Goal: Task Accomplishment & Management: Complete application form

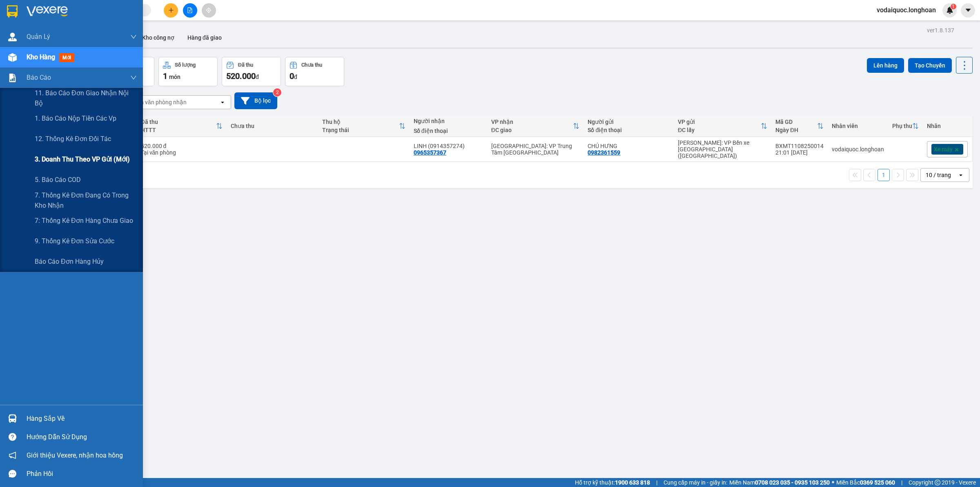
click at [74, 160] on span "3. Doanh Thu theo VP Gửi (mới)" at bounding box center [82, 159] width 95 height 10
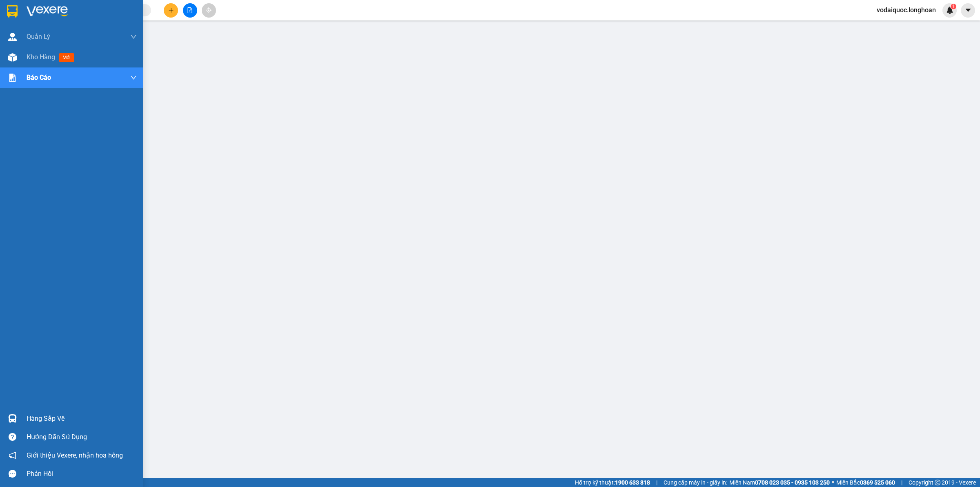
click at [38, 11] on img at bounding box center [47, 11] width 41 height 12
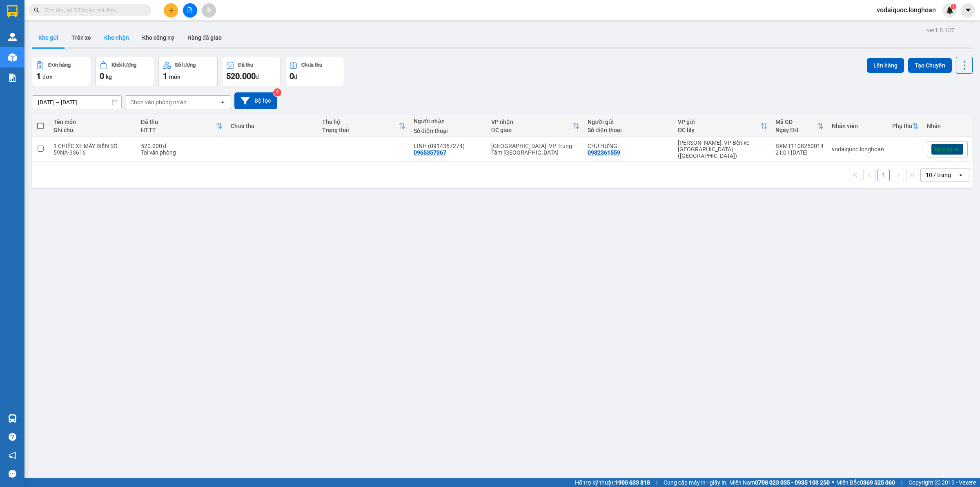
click at [114, 39] on button "Kho nhận" at bounding box center [117, 38] width 38 height 20
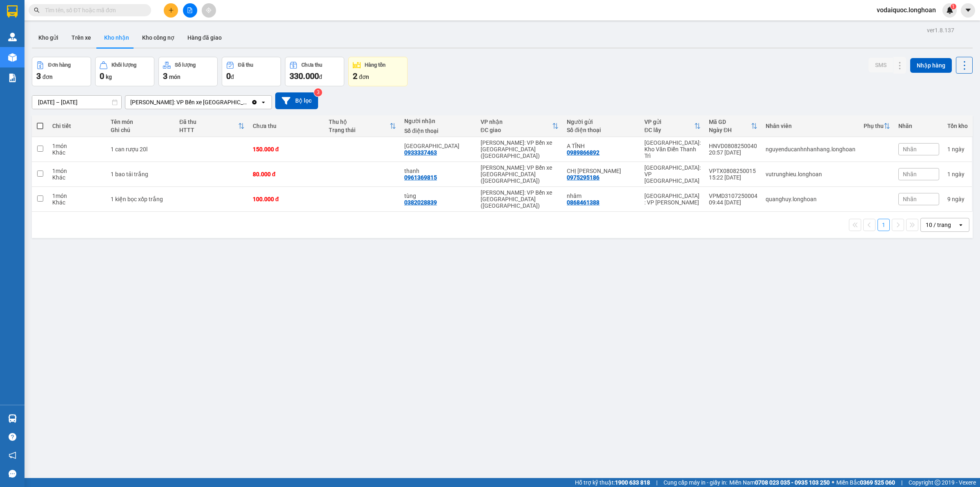
drag, startPoint x: 55, startPoint y: 38, endPoint x: 0, endPoint y: 72, distance: 64.4
click at [54, 38] on button "Kho gửi" at bounding box center [48, 38] width 33 height 20
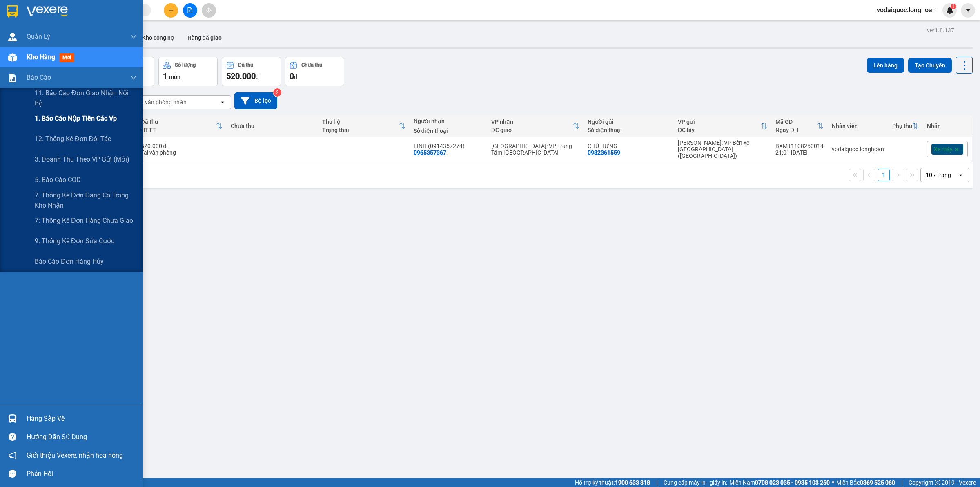
click at [82, 116] on span "1. Báo cáo nộp tiền các vp" at bounding box center [76, 118] width 82 height 10
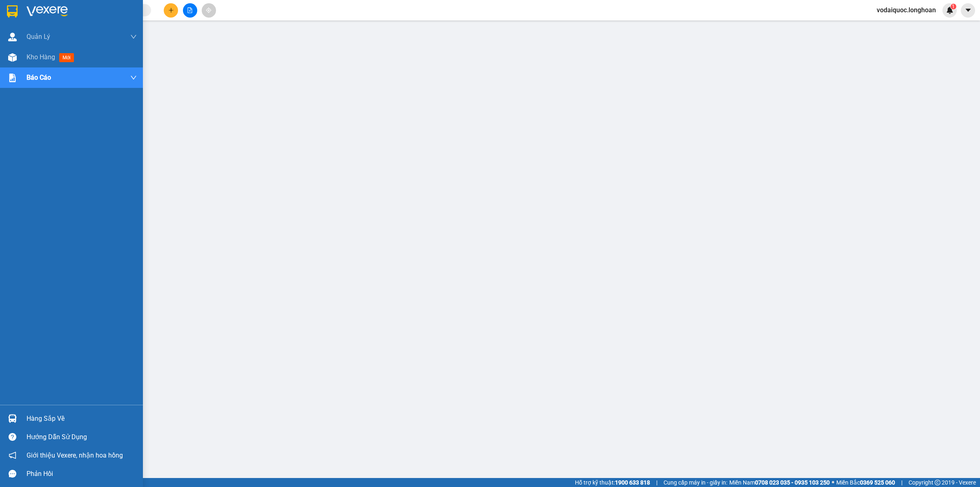
click at [48, 9] on img at bounding box center [47, 11] width 41 height 12
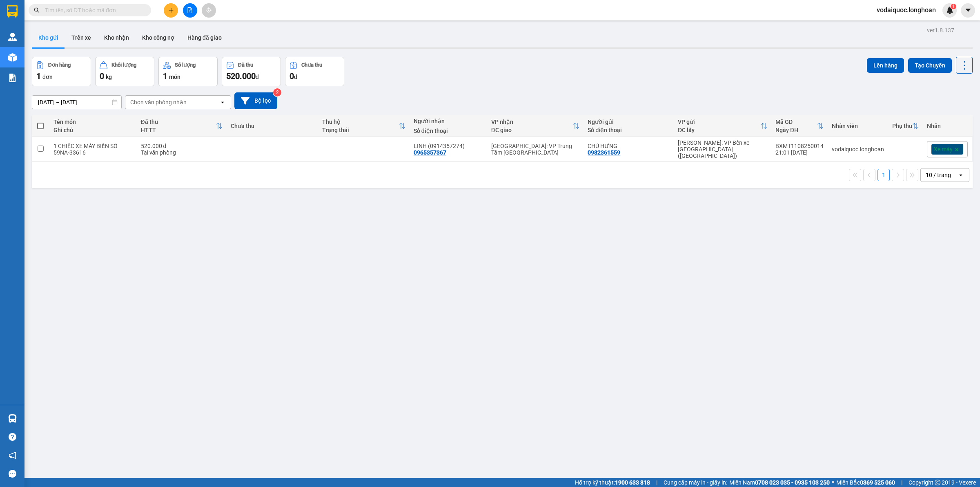
click at [672, 52] on div "ver 1.8.137 Kho gửi Trên xe Kho nhận Kho công nợ Hàng đã giao Đơn hàng 1 đơn Kh…" at bounding box center [503, 268] width 948 height 487
click at [421, 198] on div "ver 1.8.137 Kho gửi Trên xe Kho nhận Kho công nợ Hàng đã giao Đơn hàng 1 đơn Kh…" at bounding box center [503, 268] width 948 height 487
click at [528, 54] on div "ver 1.8.137 Kho gửi Trên xe Kho nhận Kho công nợ Hàng đã giao Đơn hàng 1 đơn Kh…" at bounding box center [503, 268] width 948 height 487
click at [166, 203] on div "ver 1.8.137 Kho gửi Trên xe Kho nhận Kho công nợ Hàng đã giao Đơn hàng 1 đơn Kh…" at bounding box center [503, 268] width 948 height 487
click at [78, 12] on input "text" at bounding box center [93, 10] width 96 height 9
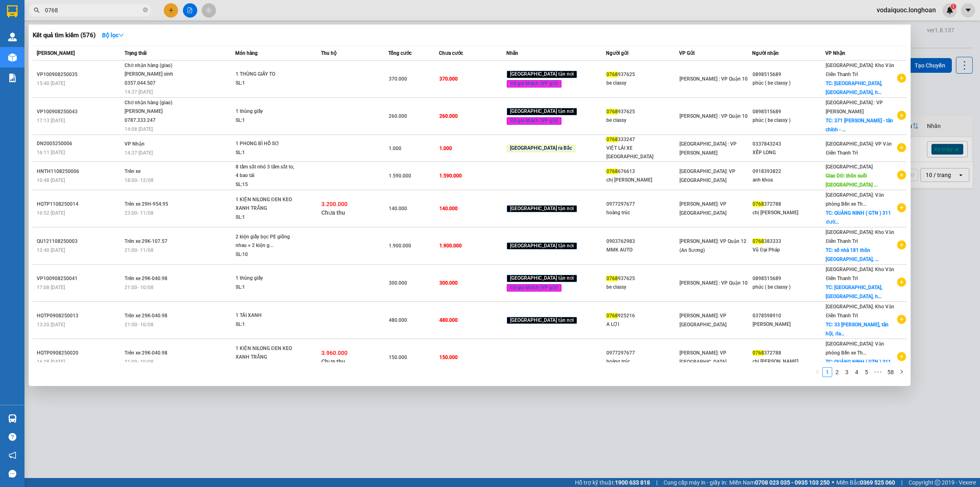
click at [86, 11] on input "0768" at bounding box center [93, 10] width 96 height 9
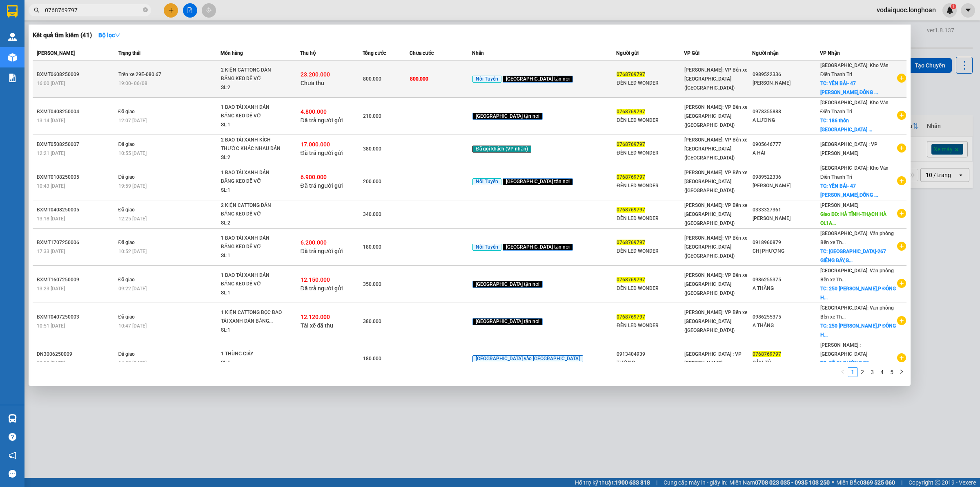
type input "0768769797"
click at [160, 72] on span "Trên xe 29E-080.67" at bounding box center [139, 74] width 43 height 6
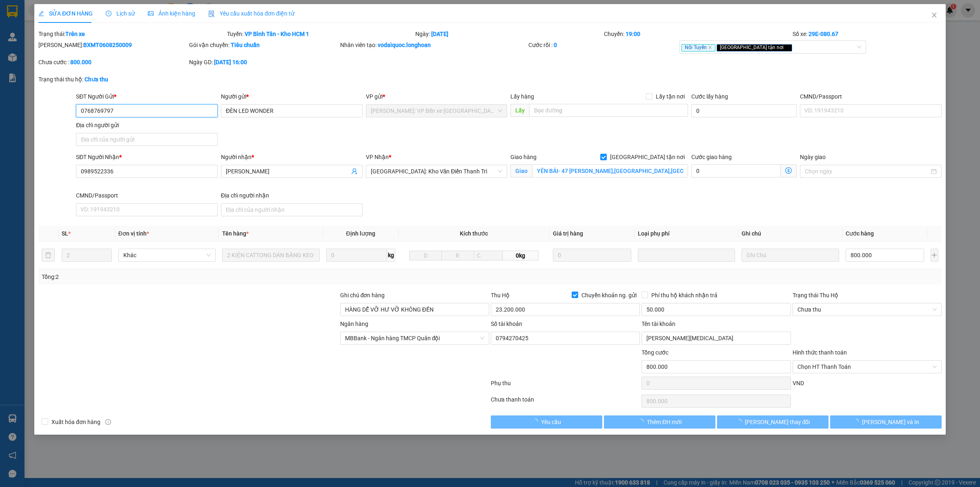
type input "0768769797"
type input "ĐÈN LED WONDER"
type input "0989522336"
type input "[PERSON_NAME]"
checkbox input "true"
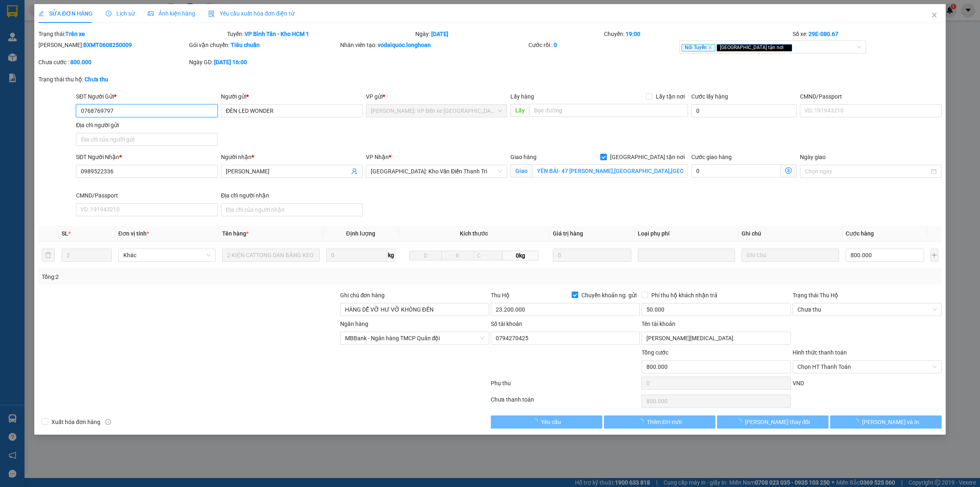
type input "YÊN BÁI- 47 [PERSON_NAME],[GEOGRAPHIC_DATA],[GEOGRAPHIC_DATA]"
type input "HÀNG DỄ VỠ HƯ VỠ KHÔNG ĐỀN"
type input "800.000"
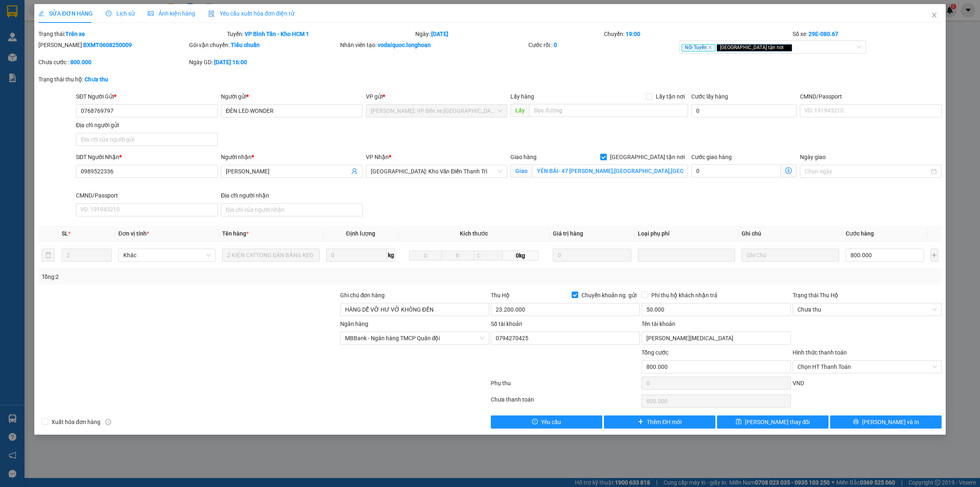
click at [120, 13] on span "Lịch sử" at bounding box center [120, 13] width 29 height 7
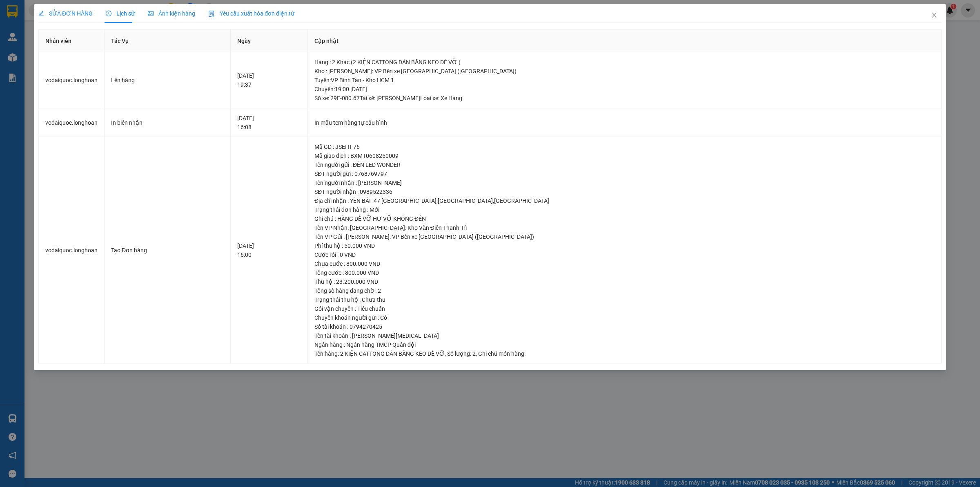
click at [280, 426] on div "SỬA ĐƠN HÀNG Lịch sử Ảnh kiện hàng Yêu cầu xuất hóa đơn điện tử Total Paid Fee …" at bounding box center [490, 243] width 980 height 487
click at [934, 15] on icon "close" at bounding box center [934, 15] width 4 height 5
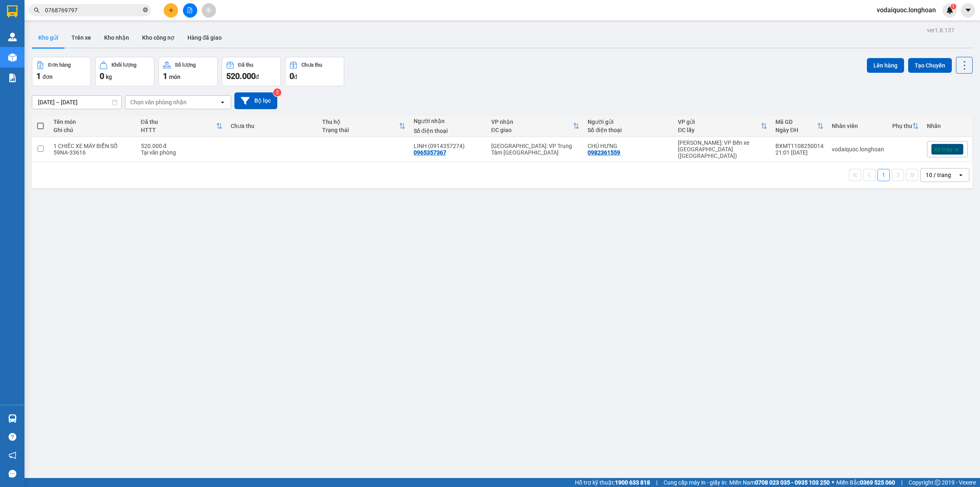
click at [145, 11] on icon "close-circle" at bounding box center [145, 9] width 5 height 5
click at [152, 213] on div "ver 1.8.137 Kho gửi Trên xe Kho nhận Kho công nợ Hàng đã giao Đơn hàng 1 đơn Kh…" at bounding box center [503, 268] width 948 height 487
click at [174, 266] on div "ver 1.8.137 Kho gửi Trên xe Kho nhận Kho công nợ Hàng đã giao Đơn hàng 1 đơn Kh…" at bounding box center [503, 268] width 948 height 487
click at [489, 62] on div "Đơn hàng 1 đơn Khối lượng 0 kg Số lượng 1 món Đã thu 520.000 đ Chưa thu 0 đ Lên…" at bounding box center [502, 71] width 941 height 29
click at [168, 8] on icon "plus" at bounding box center [171, 10] width 6 height 6
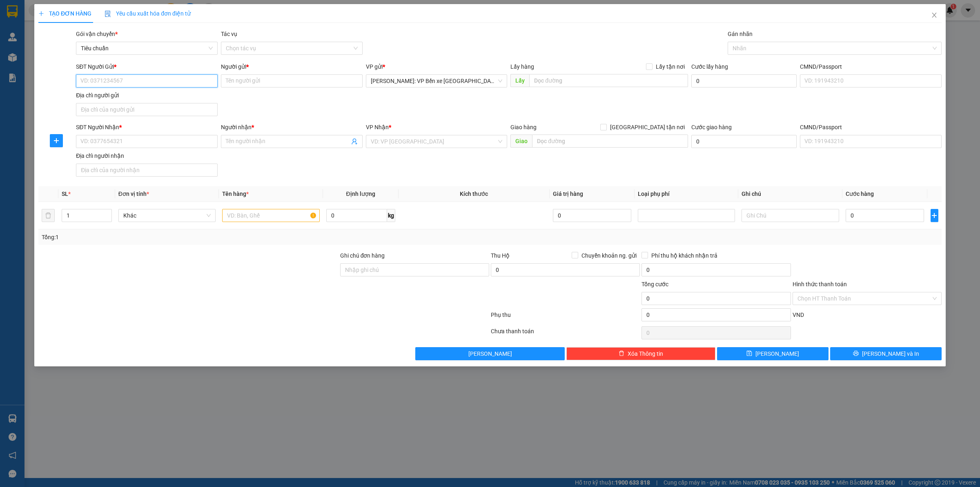
click at [136, 78] on input "SĐT Người Gửi *" at bounding box center [147, 80] width 142 height 13
click at [543, 29] on div "Gói vận chuyển * Tiêu chuẩn Tác vụ Chọn tác vụ Gán nhãn Nhãn" at bounding box center [508, 43] width 869 height 29
click at [129, 83] on input "SĐT Người Gửi *" at bounding box center [147, 80] width 142 height 13
type input "0764596550"
click at [254, 83] on input "Người gửi *" at bounding box center [292, 80] width 142 height 13
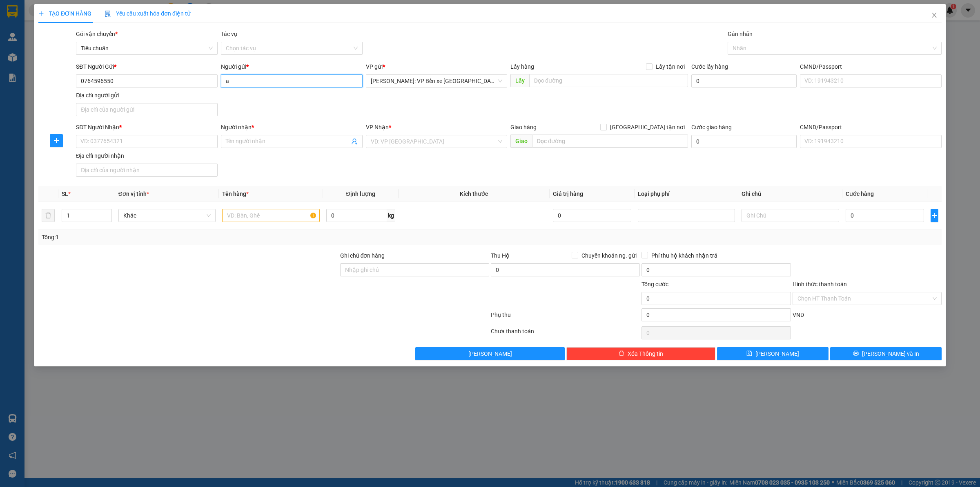
type input "a"
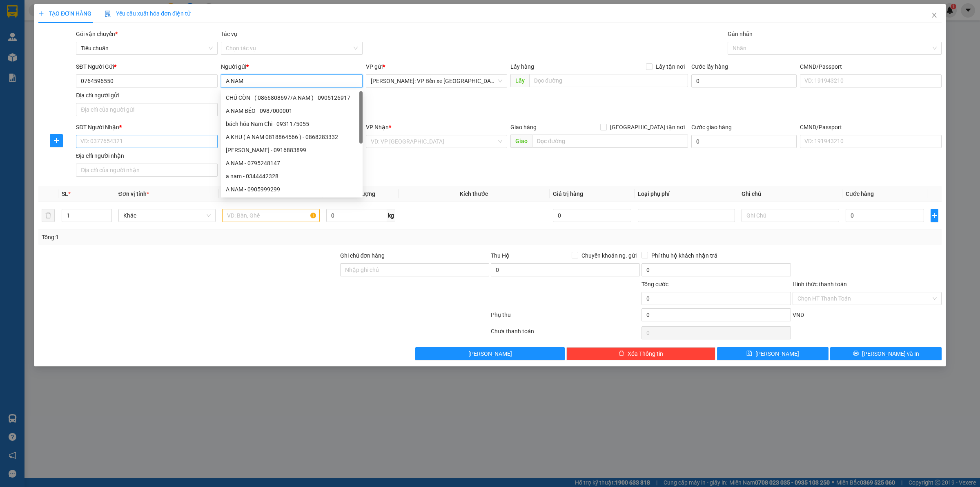
type input "A NAM"
click at [119, 138] on input "SĐT Người Nhận *" at bounding box center [147, 141] width 142 height 13
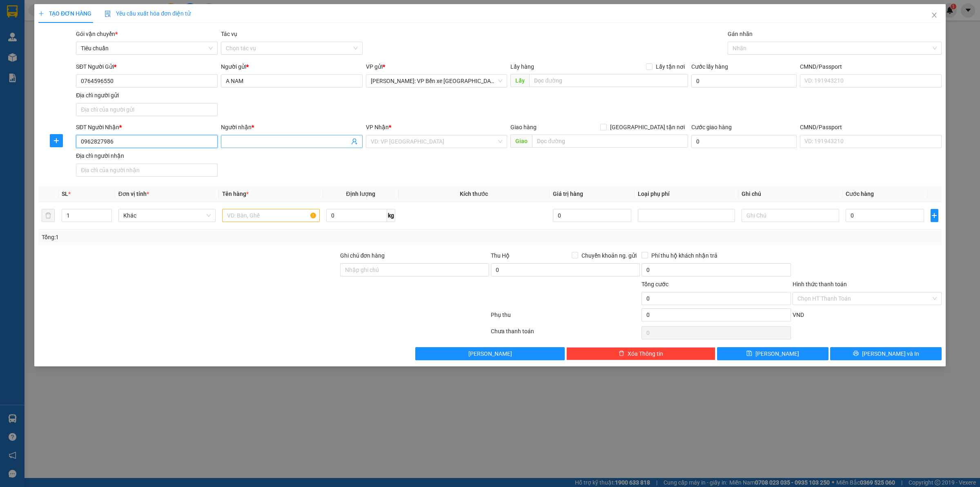
type input "0962827986"
click at [272, 141] on input "Người nhận *" at bounding box center [288, 141] width 124 height 9
type input "A HUÂN"
click at [444, 139] on input "search" at bounding box center [434, 141] width 126 height 12
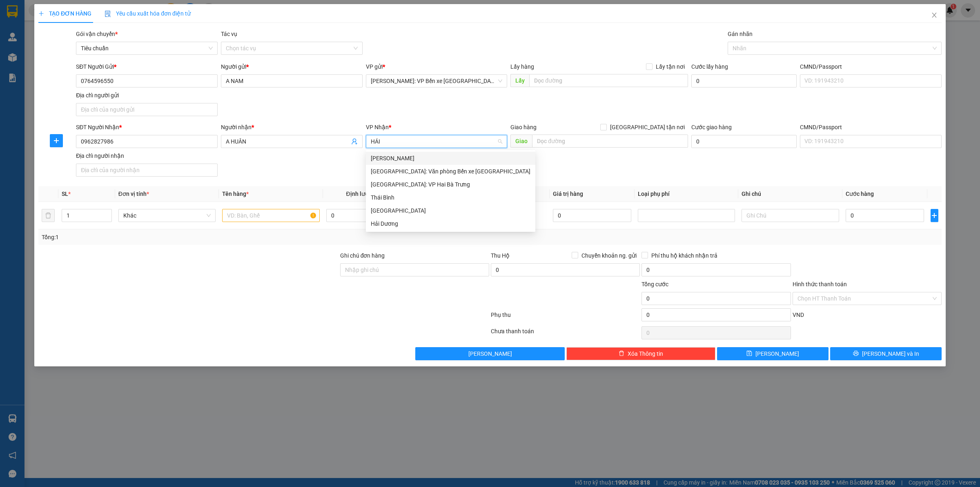
type input "HẢI"
click at [421, 171] on div "[GEOGRAPHIC_DATA]: Văn phòng Bến xe [GEOGRAPHIC_DATA]" at bounding box center [451, 171] width 160 height 9
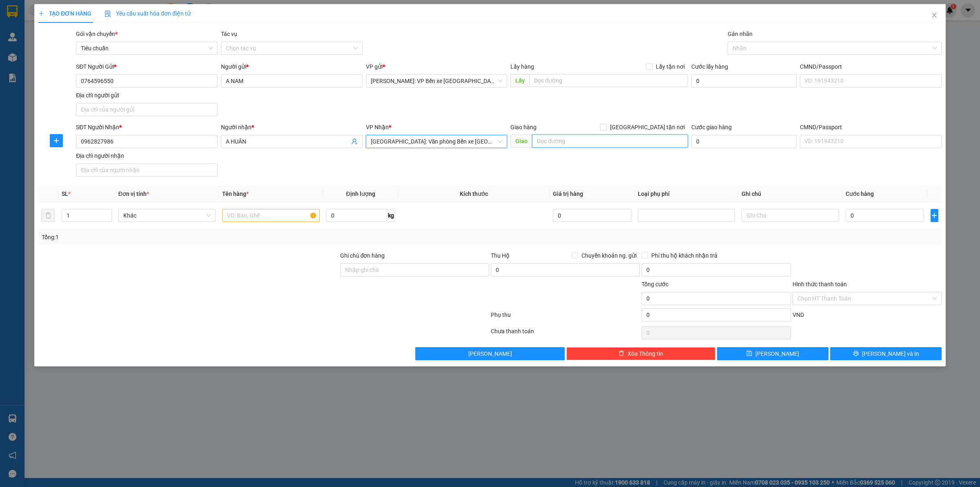
click at [569, 138] on input "text" at bounding box center [610, 140] width 156 height 13
click at [560, 145] on input "text" at bounding box center [610, 140] width 156 height 13
type input "D"
type input "ĐÈN XANH ĐỎ TỔ DÂN PHỐ 1,PHẠM NGŨ LÃO,THUỶ NGUYÊN,[GEOGRAPHIC_DATA]"
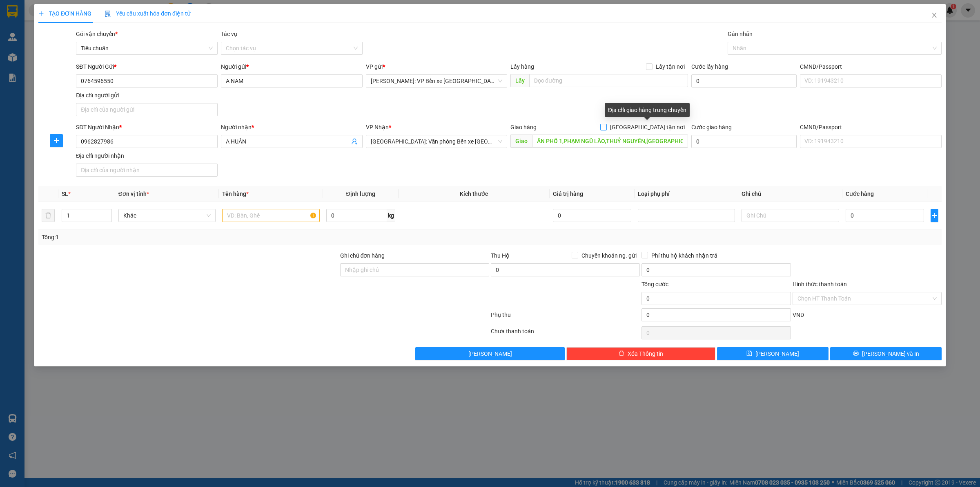
click at [606, 125] on input "[GEOGRAPHIC_DATA] tận nơi" at bounding box center [604, 127] width 6 height 6
checkbox input "true"
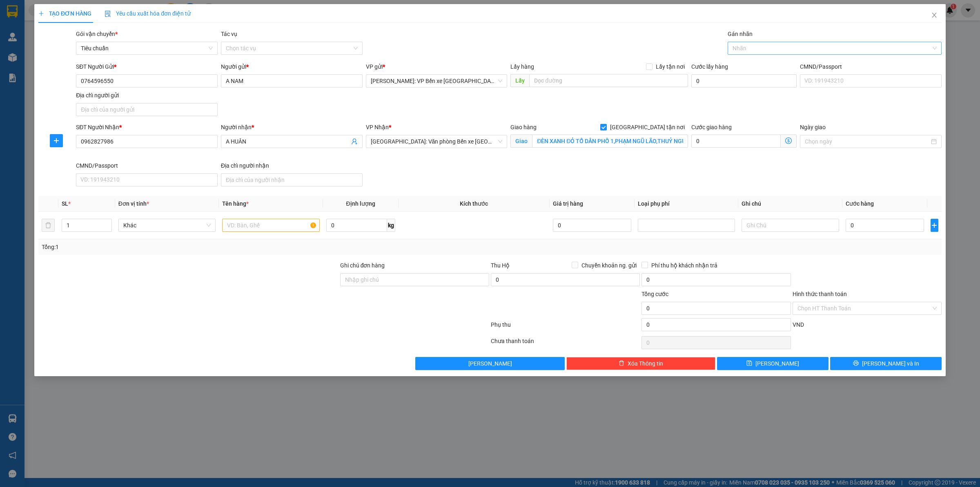
click at [773, 44] on div at bounding box center [831, 48] width 202 height 10
type input "GIAO"
click at [754, 61] on div "[GEOGRAPHIC_DATA] tận nơi" at bounding box center [835, 64] width 204 height 9
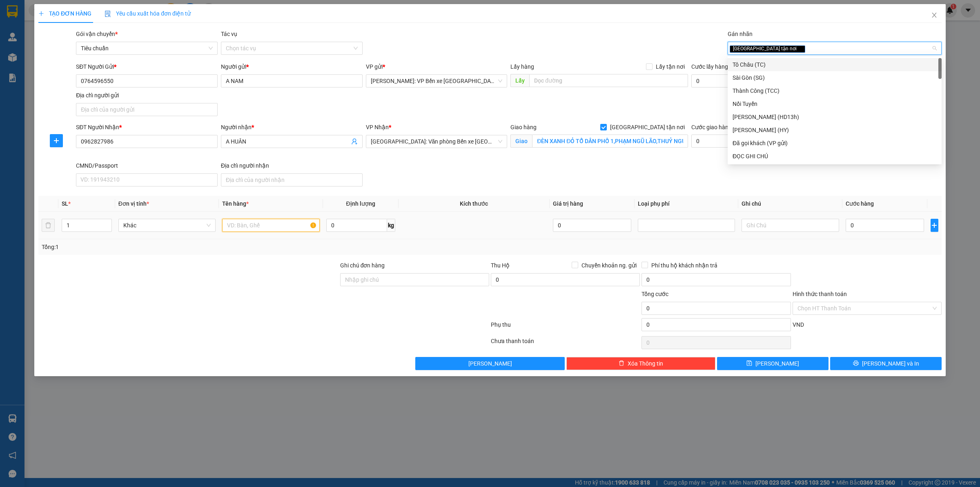
click at [254, 222] on input "text" at bounding box center [270, 225] width 97 height 13
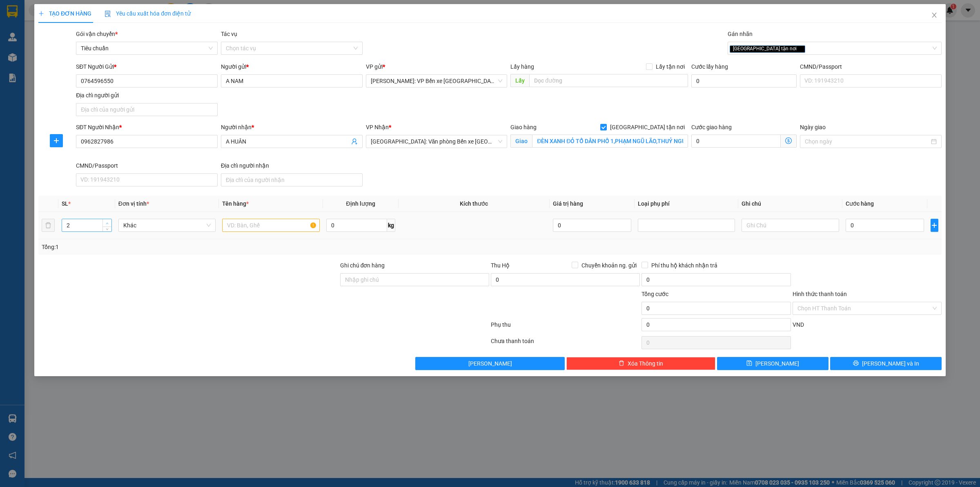
click at [107, 222] on icon "up" at bounding box center [107, 223] width 3 height 3
type input "4"
click at [107, 222] on icon "up" at bounding box center [107, 223] width 3 height 3
click at [254, 225] on input "text" at bounding box center [270, 225] width 97 height 13
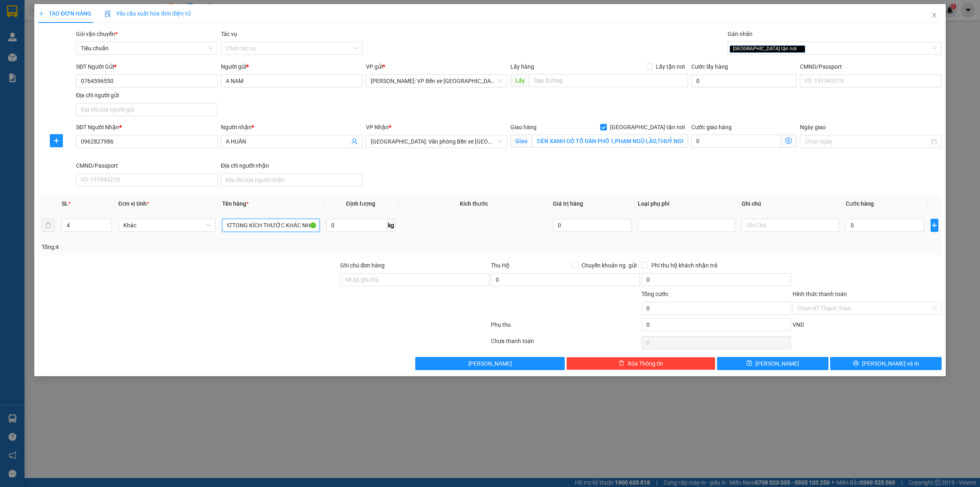
scroll to position [0, 25]
type input "4 KIỆN CATTONG KÍCH THƯỚC KHÁC NHAU"
click at [876, 225] on input "0" at bounding box center [885, 225] width 78 height 13
type input "4"
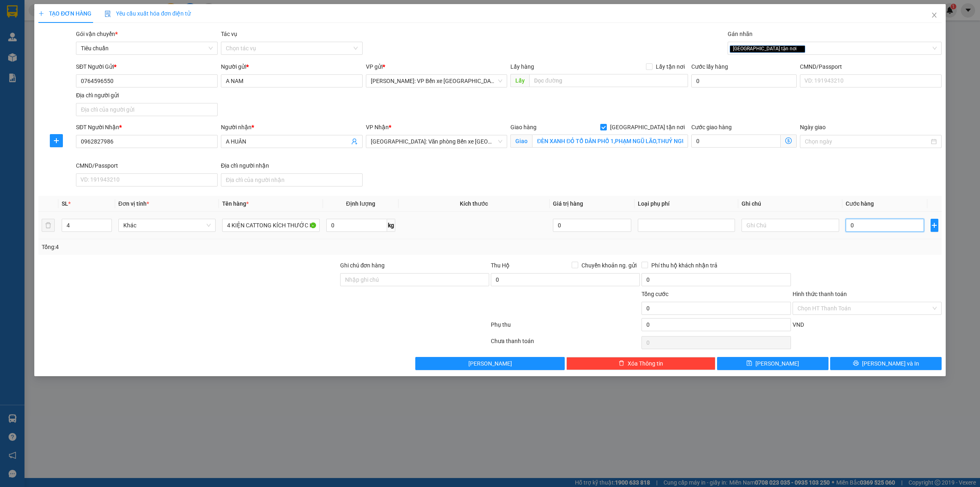
type input "4"
type input "43"
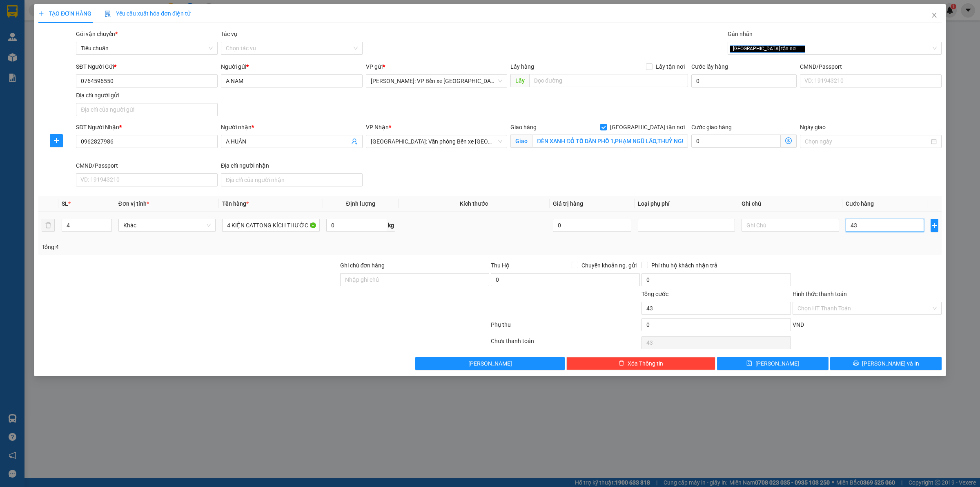
type input "430"
type input "4.300"
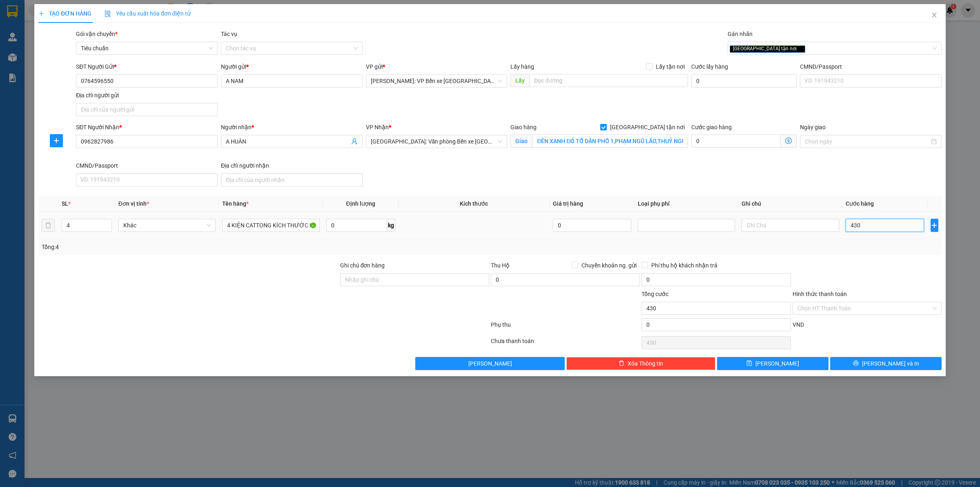
type input "4.300"
type input "43.000"
type input "430.000"
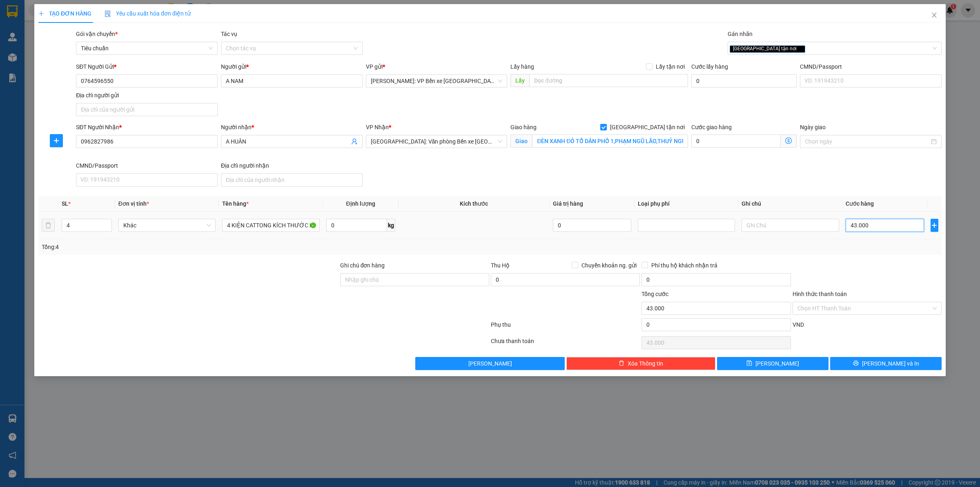
type input "430.000"
click at [577, 262] on input "Chuyển khoản ng. gửi" at bounding box center [575, 264] width 6 height 6
checkbox input "true"
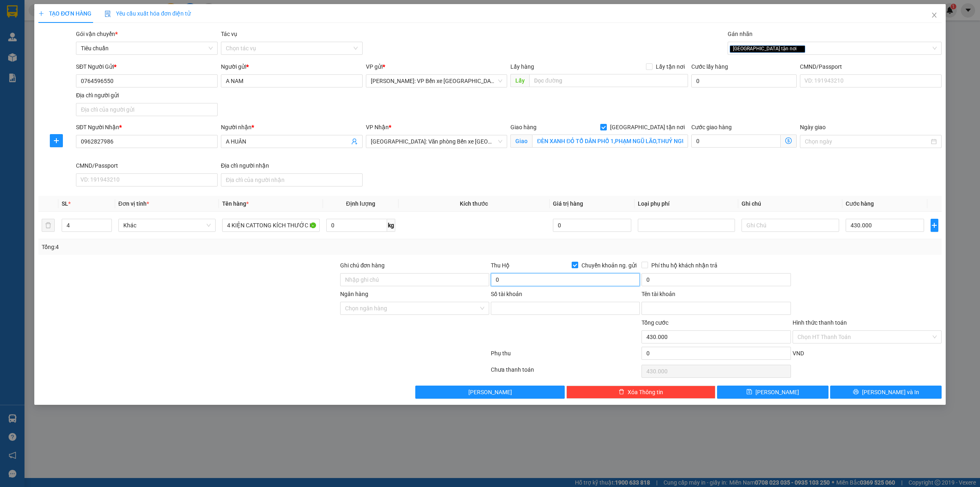
click at [529, 282] on input "0" at bounding box center [565, 279] width 149 height 13
click at [427, 168] on div "SĐT Người Nhận * 0962827986 Người nhận * A HUÂN VP Nhận * [GEOGRAPHIC_DATA]: Vă…" at bounding box center [508, 156] width 869 height 67
click at [167, 280] on div at bounding box center [189, 275] width 302 height 29
click at [538, 284] on input "0" at bounding box center [565, 279] width 149 height 13
type input "1.433.000"
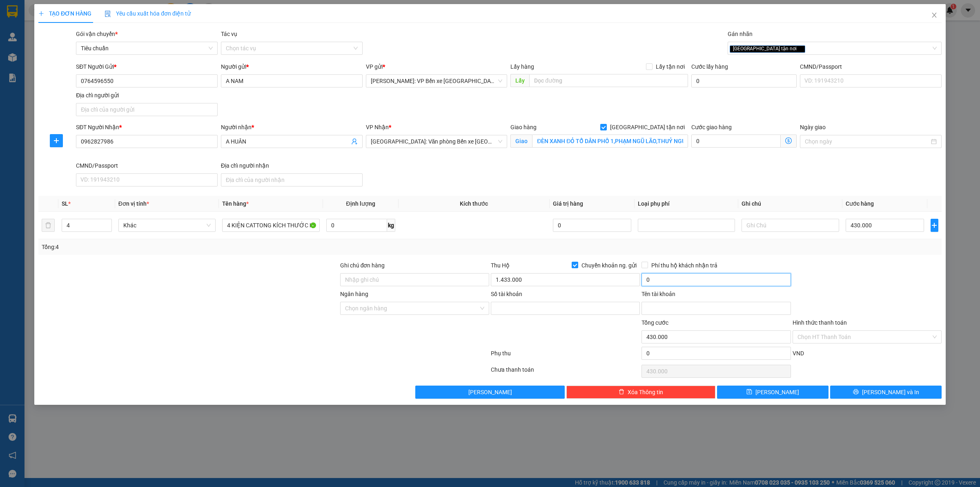
click at [677, 277] on input "0" at bounding box center [716, 279] width 149 height 13
type input "10.000"
click at [454, 306] on input "Ngân hàng" at bounding box center [412, 308] width 134 height 12
type input "VIET"
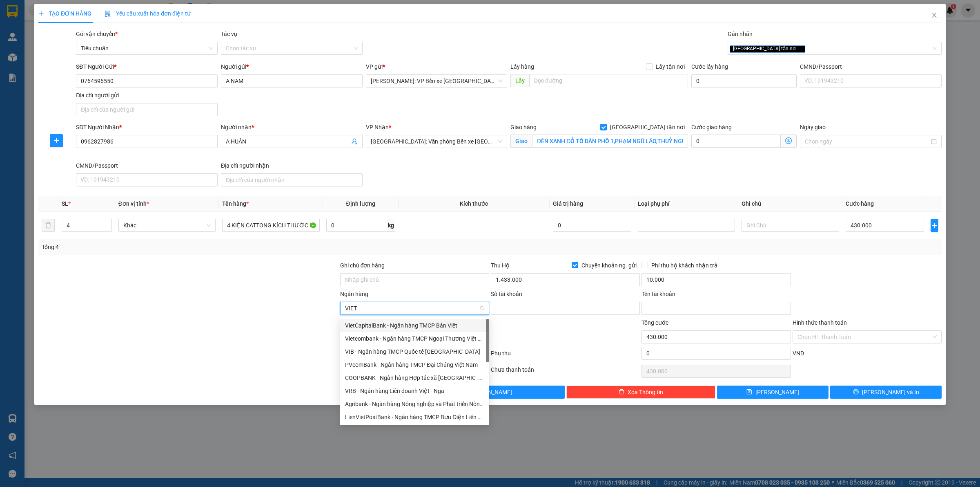
scroll to position [51, 0]
click at [368, 391] on div "VietinBank - Ngân hàng TMCP Công thương Việt Nam" at bounding box center [414, 391] width 139 height 9
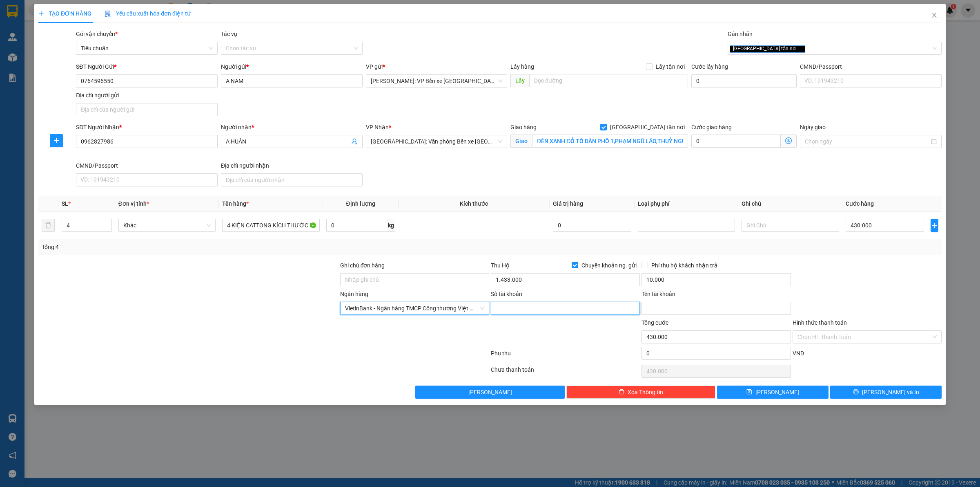
click at [524, 307] on input "Số tài khoản" at bounding box center [565, 307] width 149 height 13
click at [526, 306] on input "109877" at bounding box center [565, 307] width 149 height 13
click at [522, 306] on input "109877" at bounding box center [565, 307] width 149 height 13
click at [507, 310] on input "109877" at bounding box center [565, 307] width 149 height 13
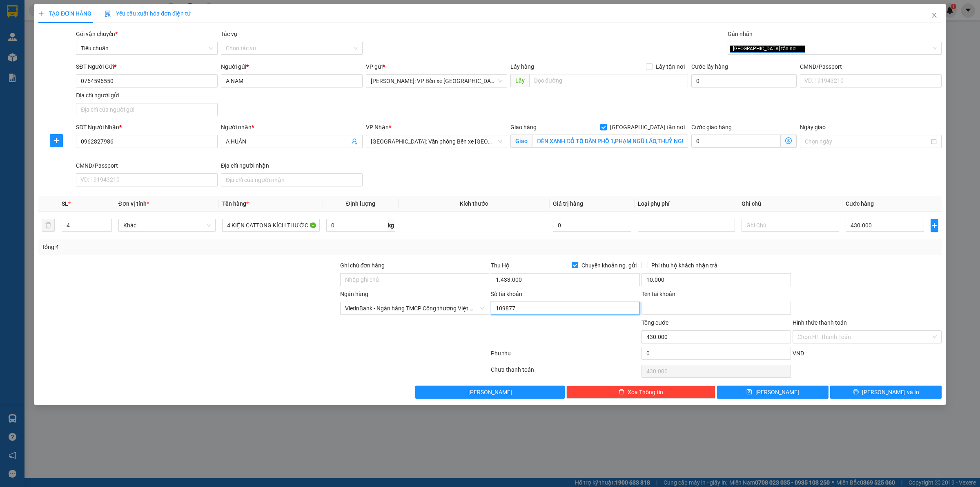
click at [517, 309] on input "109877" at bounding box center [565, 307] width 149 height 13
click at [523, 308] on input "109877" at bounding box center [565, 307] width 149 height 13
click at [520, 307] on input "109877" at bounding box center [565, 307] width 149 height 13
type input "109877232838"
click at [693, 308] on input "Tên tài khoản" at bounding box center [716, 307] width 149 height 13
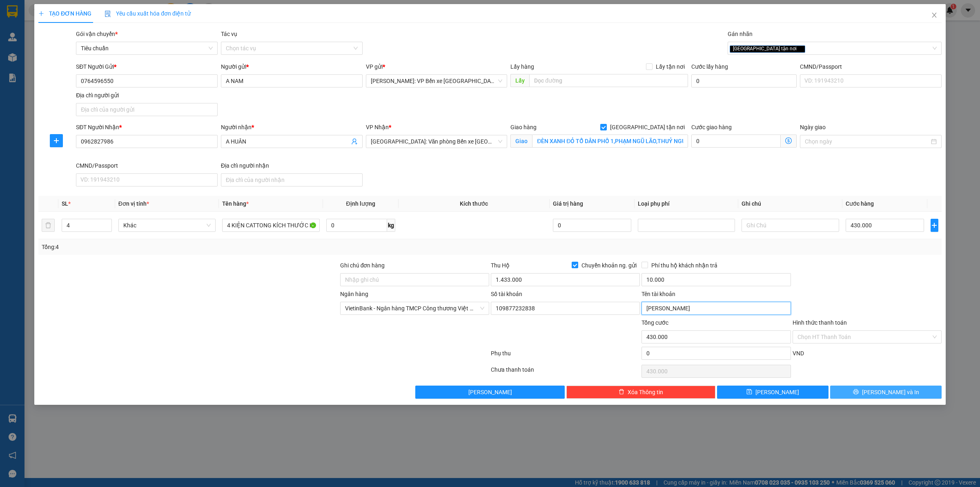
type input "[PERSON_NAME]"
click at [859, 391] on icon "printer" at bounding box center [856, 392] width 6 height 6
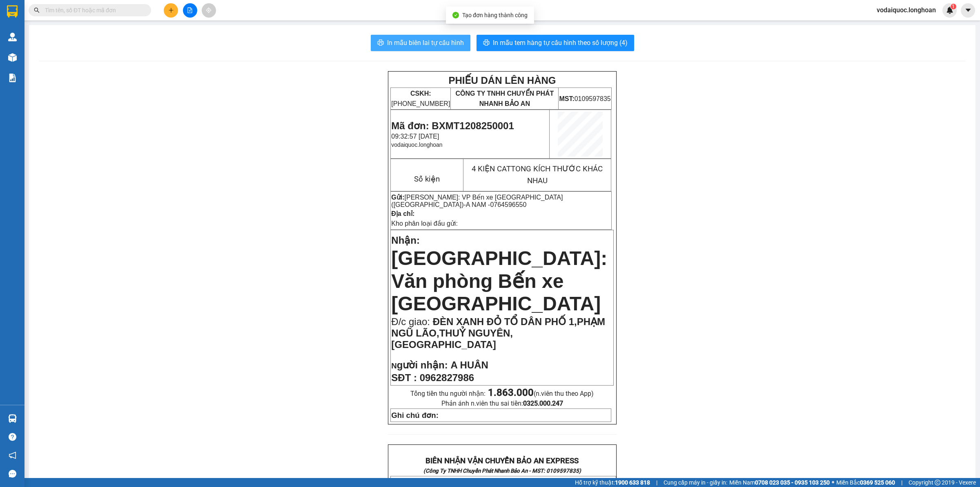
click at [429, 39] on span "In mẫu biên lai tự cấu hình" at bounding box center [425, 43] width 77 height 10
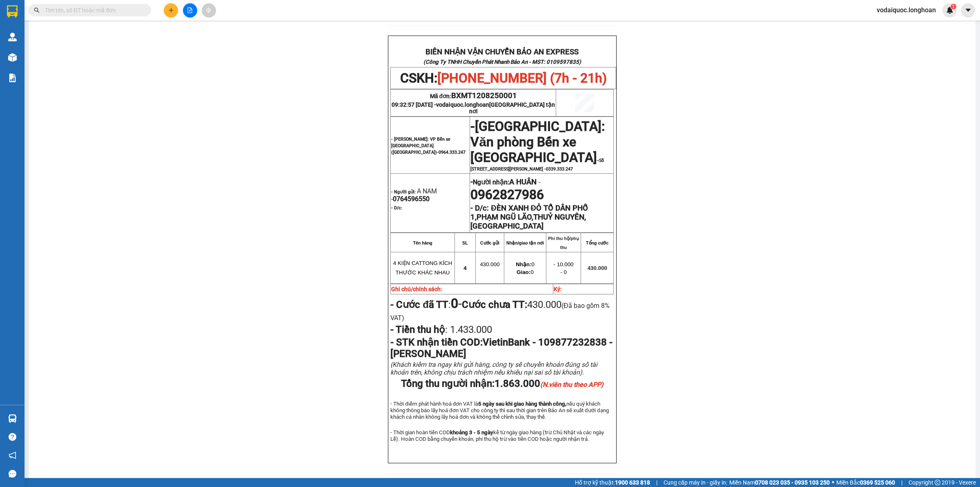
scroll to position [438, 0]
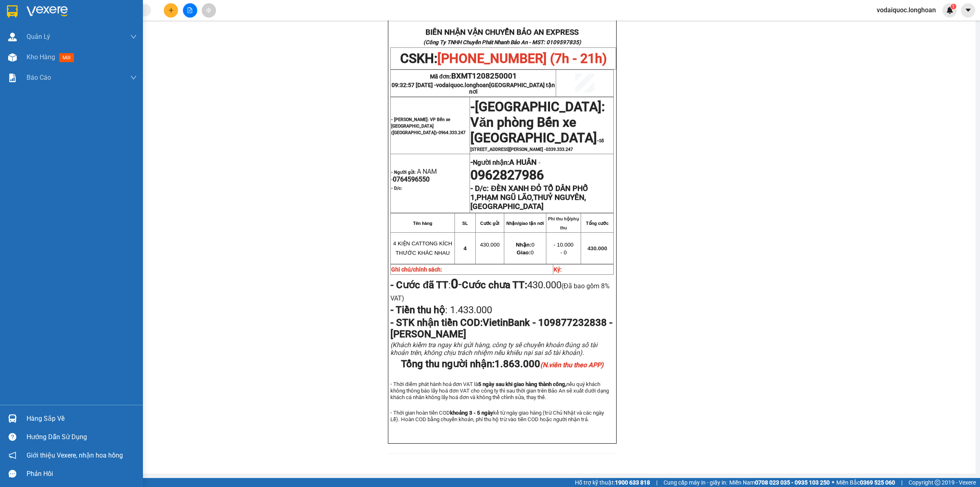
click at [67, 9] on img at bounding box center [47, 11] width 41 height 12
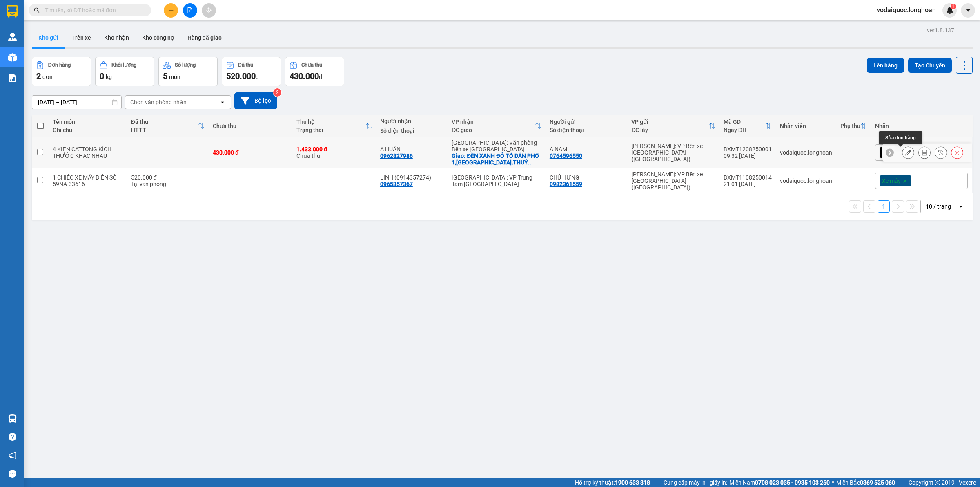
click at [906, 152] on icon at bounding box center [909, 153] width 6 height 6
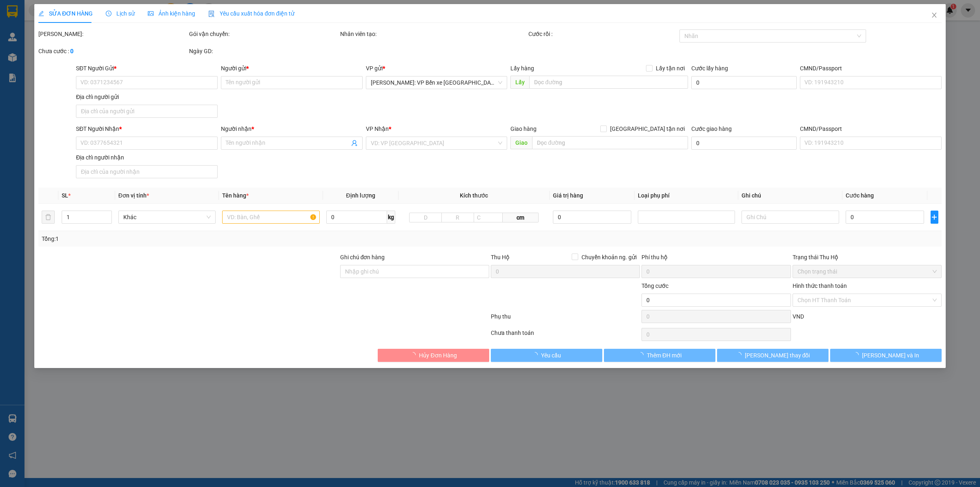
type input "0764596550"
type input "A NAM"
type input "0962827986"
type input "A HUÂN"
checkbox input "true"
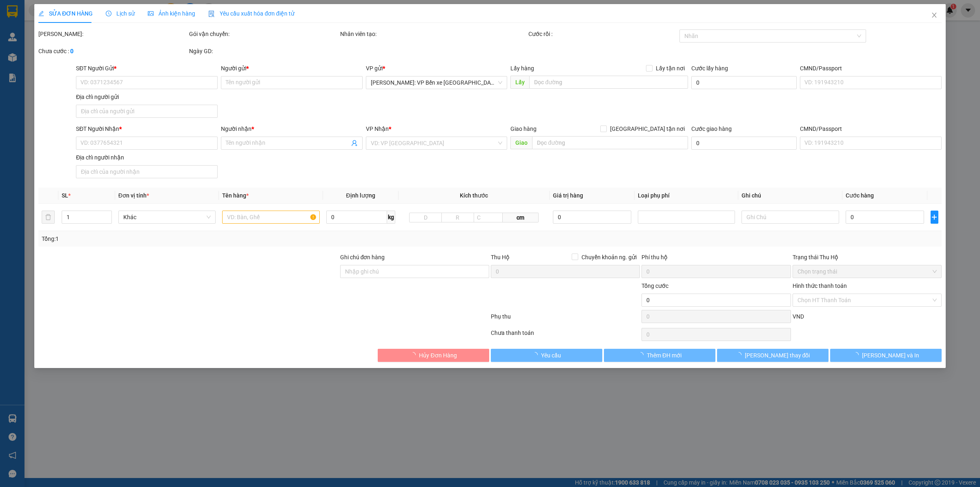
type input "ĐÈN XANH ĐỎ TỔ DÂN PHỐ 1,PHẠM NGŨ LÃO,THUỶ NGUYÊN,[GEOGRAPHIC_DATA]"
type input "430.000"
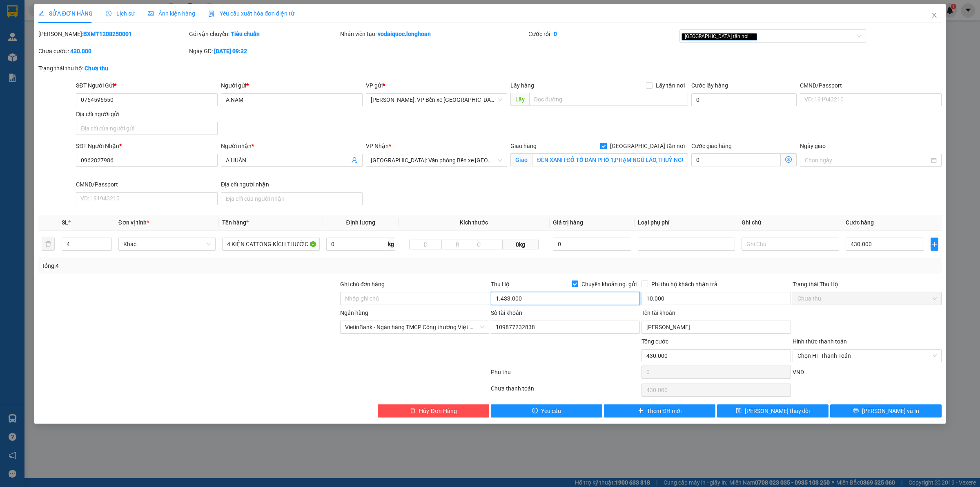
click at [534, 297] on input "1.433.000" at bounding box center [565, 298] width 149 height 13
type input "1.003.000"
click at [889, 414] on span "[PERSON_NAME] và In" at bounding box center [890, 410] width 57 height 9
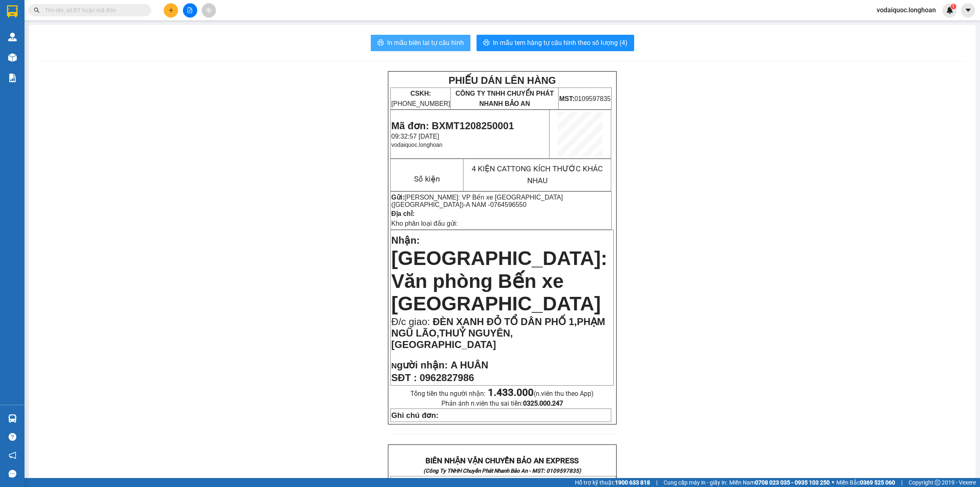
click at [421, 41] on span "In mẫu biên lai tự cấu hình" at bounding box center [425, 43] width 77 height 10
click at [575, 40] on span "In mẫu tem hàng tự cấu hình theo số lượng (4)" at bounding box center [560, 43] width 135 height 10
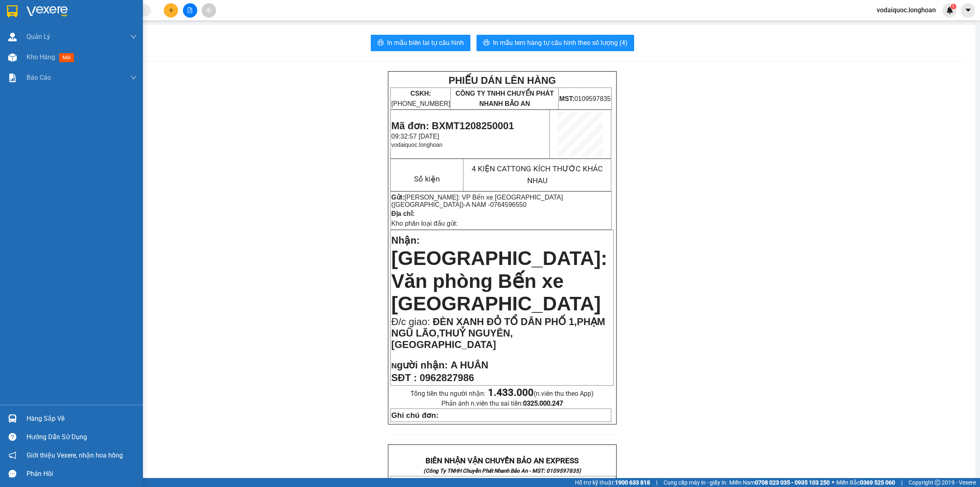
click at [34, 11] on img at bounding box center [47, 11] width 41 height 12
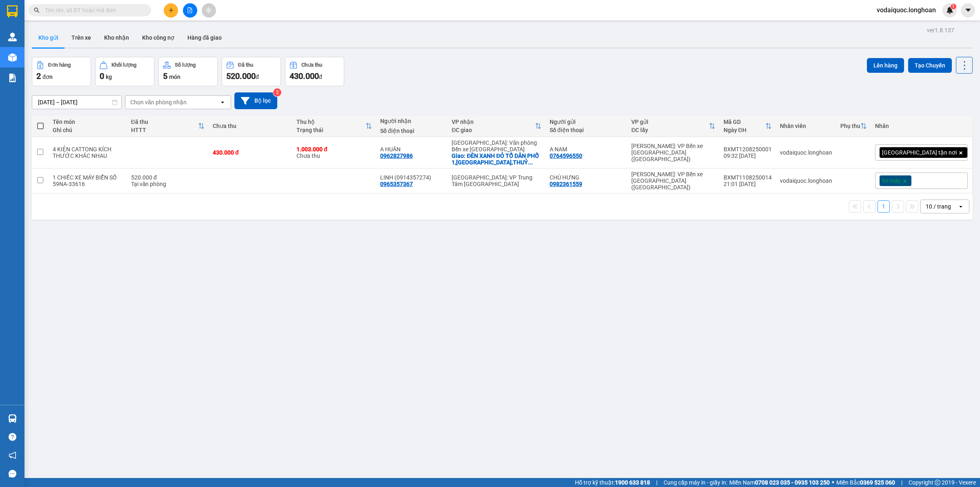
click at [174, 246] on div "ver 1.8.137 Kho gửi Trên xe Kho nhận Kho công nợ Hàng đã giao Đơn hàng 2 đơn Kh…" at bounding box center [503, 268] width 948 height 487
click at [573, 249] on div "ver 1.8.137 Kho gửi Trên xe Kho nhận Kho công nợ Hàng đã giao Đơn hàng 2 đơn Kh…" at bounding box center [503, 268] width 948 height 487
drag, startPoint x: 761, startPoint y: 174, endPoint x: 809, endPoint y: 174, distance: 48.2
click at [776, 174] on td "BXMT1108250014 21:01 [DATE]" at bounding box center [748, 180] width 56 height 25
checkbox input "true"
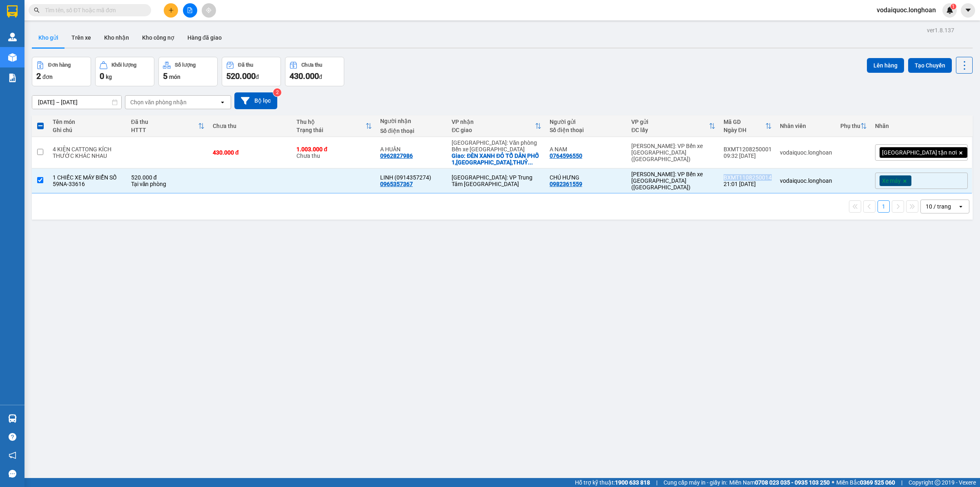
copy div "BXMT1108250014"
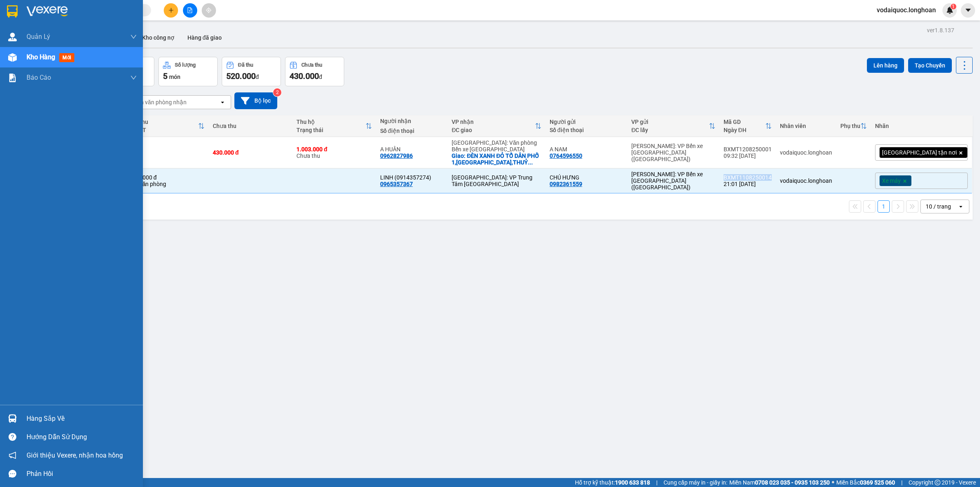
click at [60, 13] on img at bounding box center [47, 11] width 41 height 12
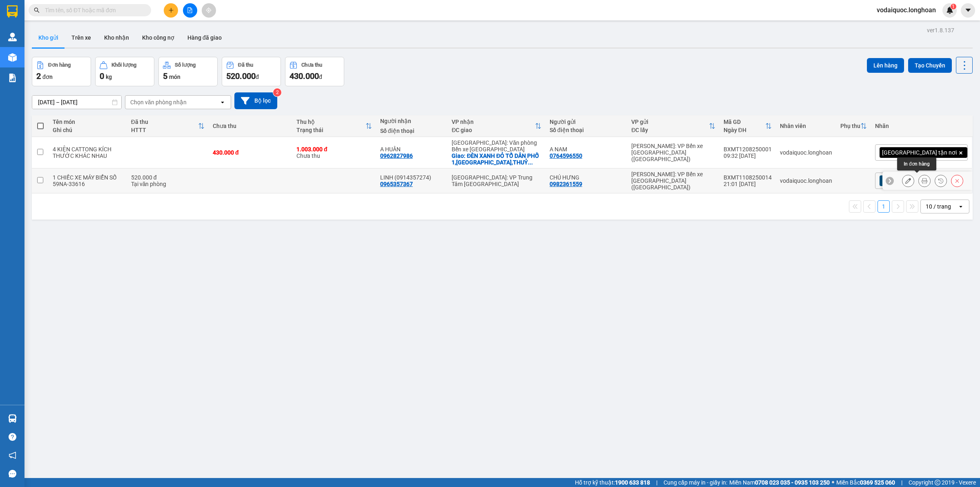
click at [922, 178] on icon at bounding box center [925, 181] width 6 height 6
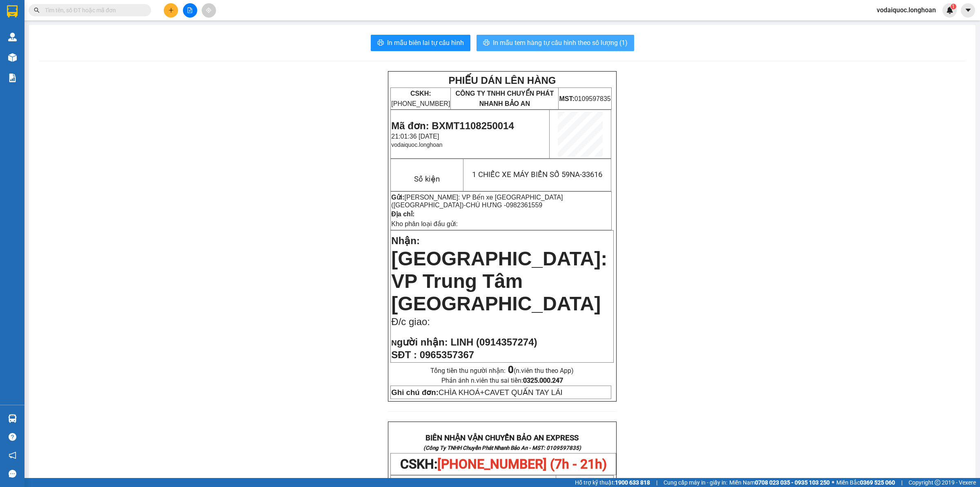
click at [534, 42] on span "In mẫu tem hàng tự cấu hình theo số lượng (1)" at bounding box center [560, 43] width 135 height 10
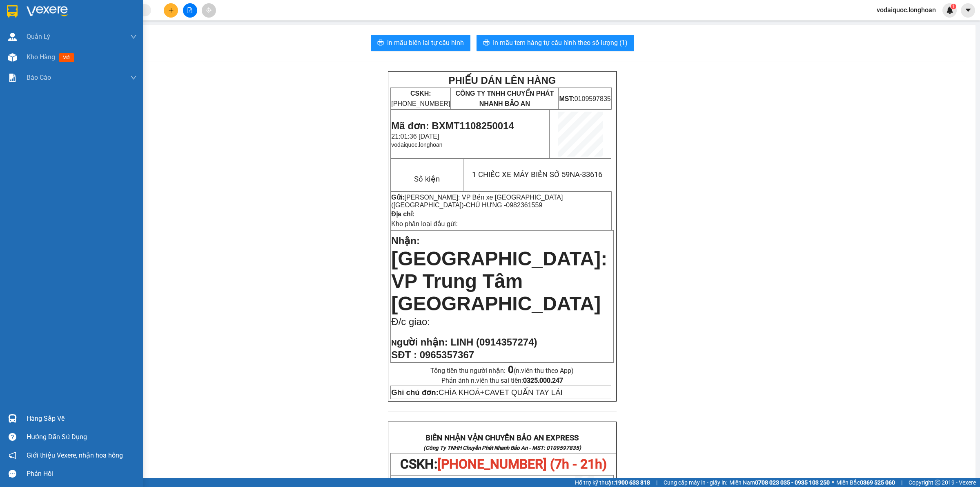
click at [49, 13] on img at bounding box center [47, 11] width 41 height 12
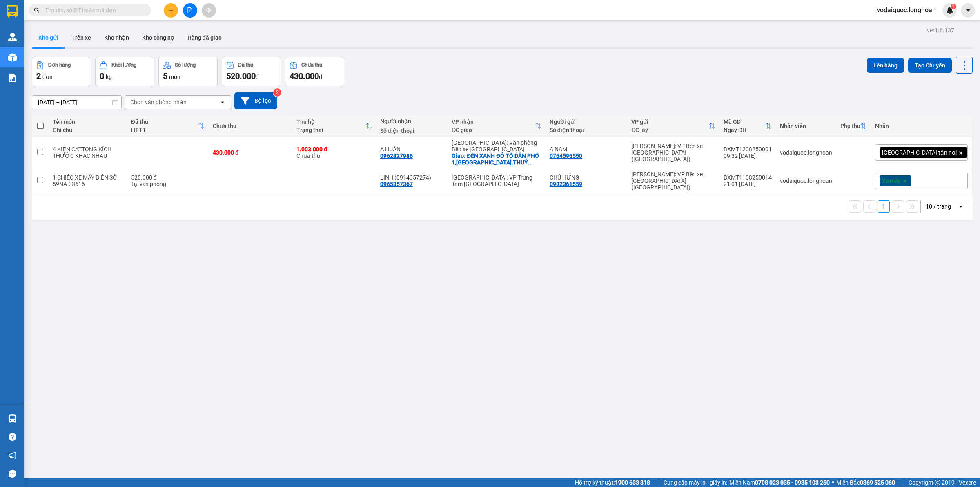
click at [114, 6] on input "text" at bounding box center [93, 10] width 96 height 9
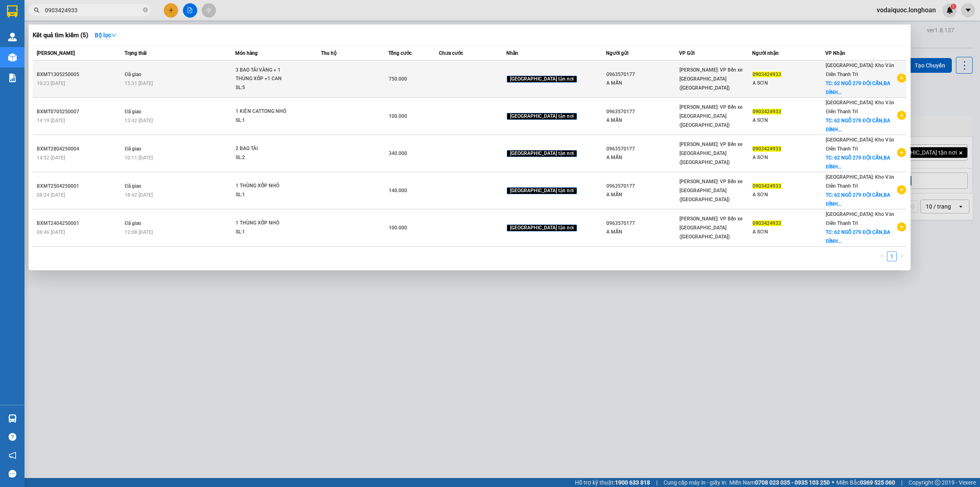
type input "0903424933"
click at [901, 76] on icon "plus-circle" at bounding box center [902, 78] width 9 height 9
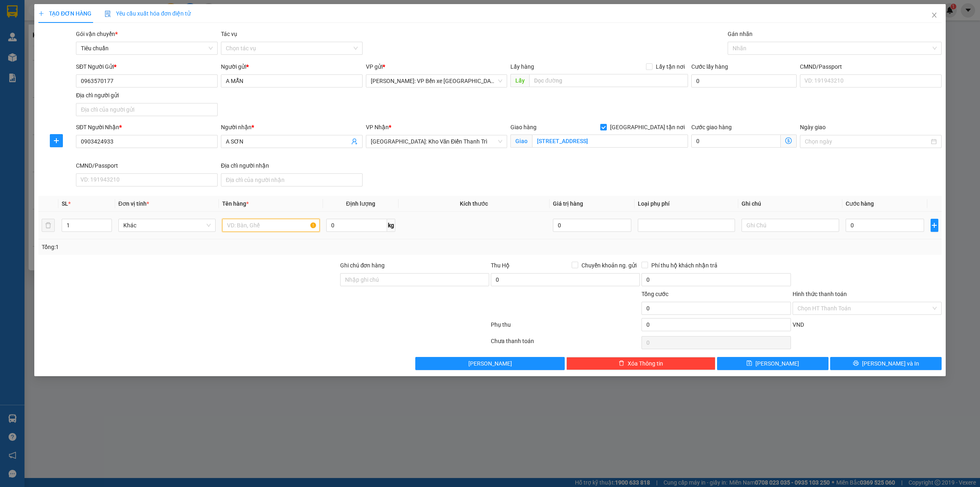
click at [234, 225] on input "text" at bounding box center [270, 225] width 97 height 13
type input "1"
click at [765, 49] on div at bounding box center [831, 48] width 202 height 10
type input "1 THÙNG PHỤ GIA"
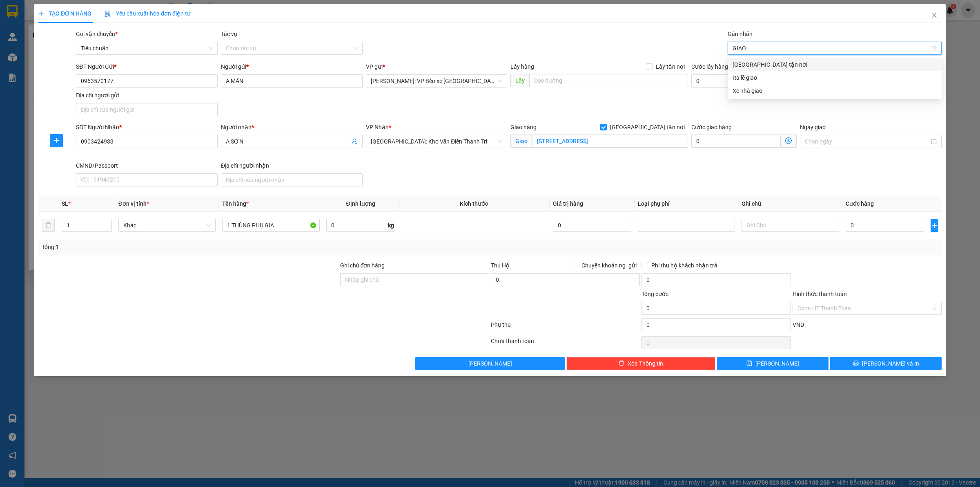
type input "GIAO"
click at [767, 65] on div "[GEOGRAPHIC_DATA] tận nơi" at bounding box center [835, 64] width 204 height 9
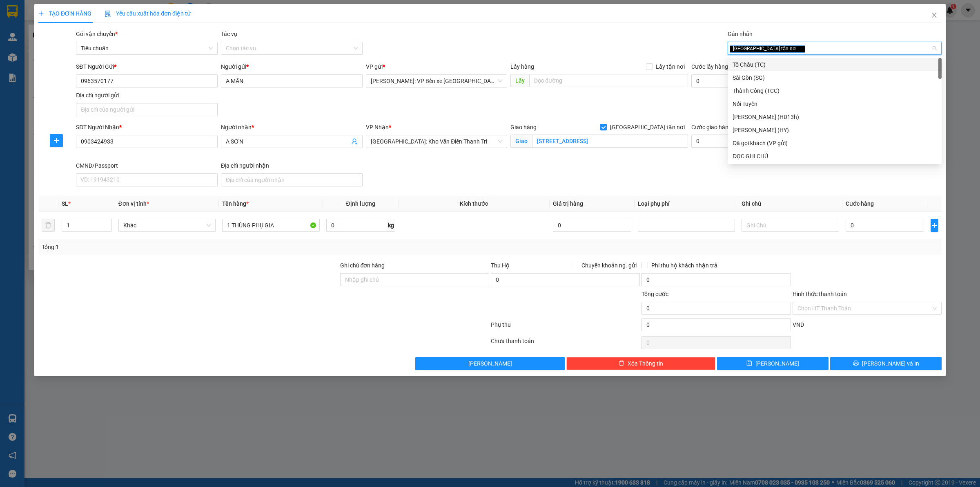
click at [593, 35] on div "Gói vận chuyển * Tiêu chuẩn Tác vụ Chọn tác vụ Gán nhãn Giao tận nơi" at bounding box center [508, 43] width 869 height 29
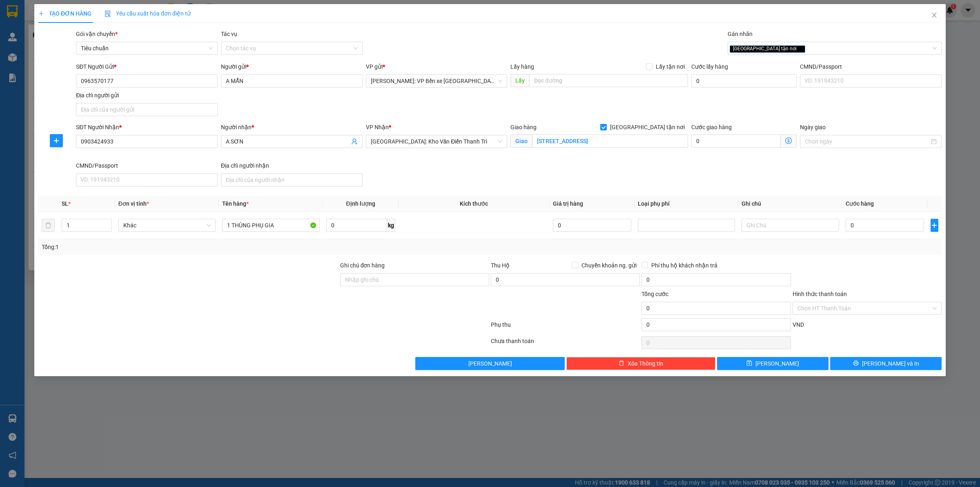
click at [883, 176] on div "SĐT Người Nhận * 0903424933 Người nhận * A SƠN VP Nhận * [GEOGRAPHIC_DATA]: Kho…" at bounding box center [508, 156] width 869 height 67
click at [871, 225] on input "0" at bounding box center [885, 225] width 78 height 13
type input "2"
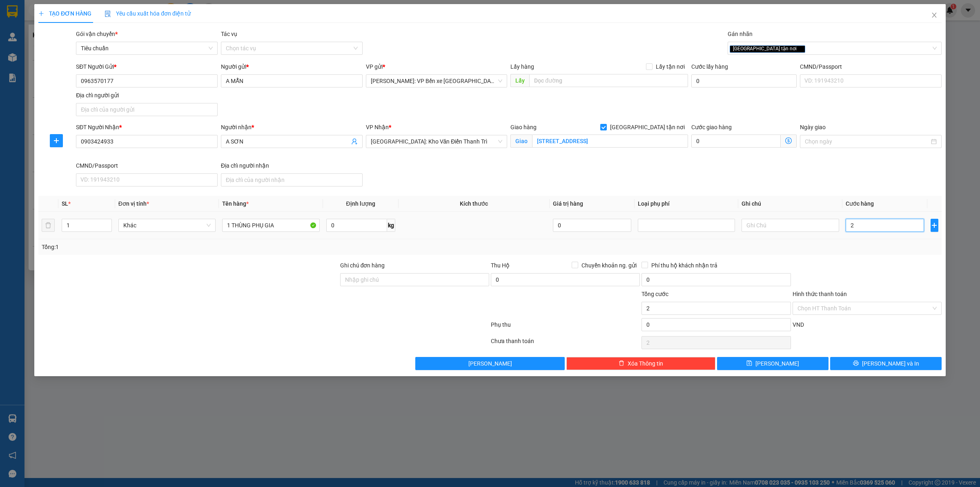
type input "25"
type input "250"
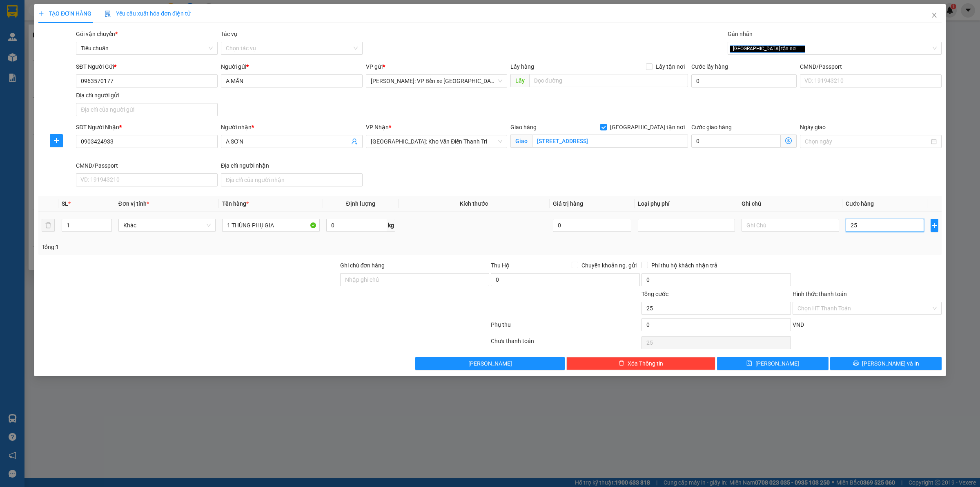
type input "250"
type input "2.500"
type input "25.000"
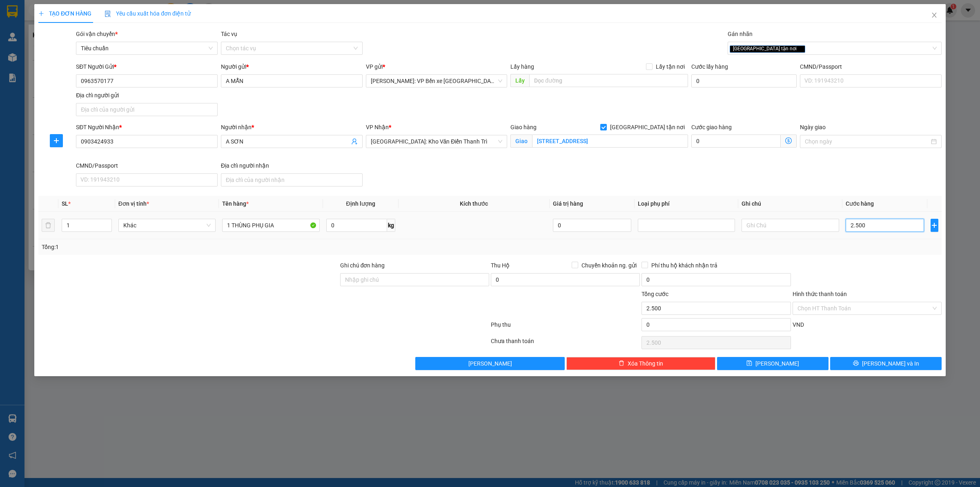
type input "25.000"
type input "250.000"
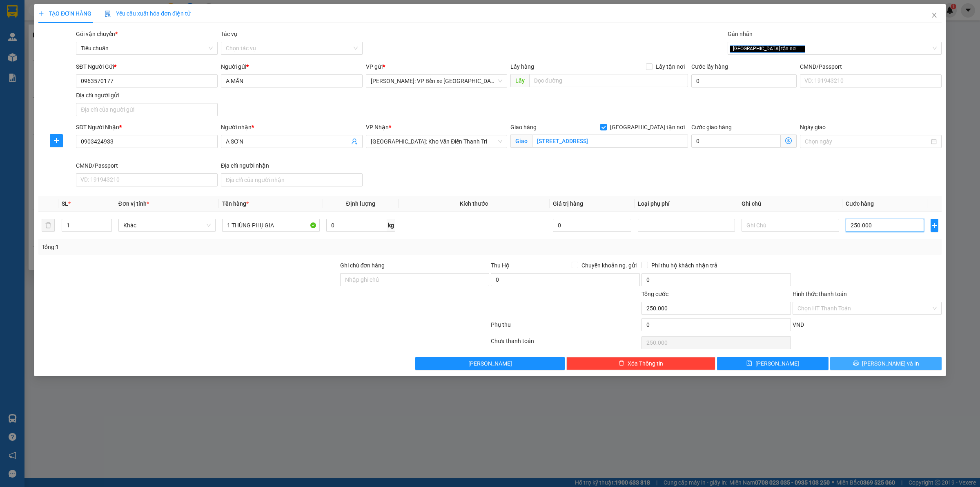
type input "250.000"
click at [882, 362] on span "[PERSON_NAME] và In" at bounding box center [890, 363] width 57 height 9
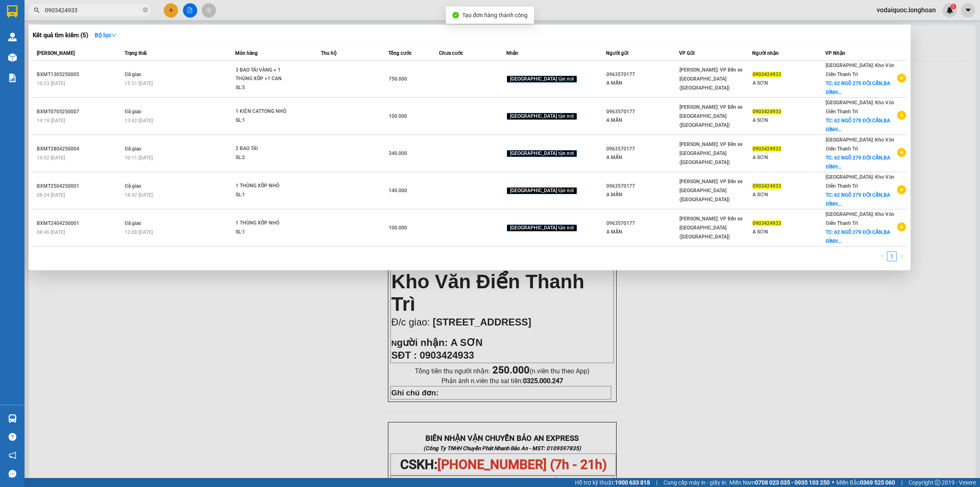
drag, startPoint x: 241, startPoint y: 351, endPoint x: 306, endPoint y: 303, distance: 80.7
click at [240, 351] on div at bounding box center [490, 243] width 980 height 487
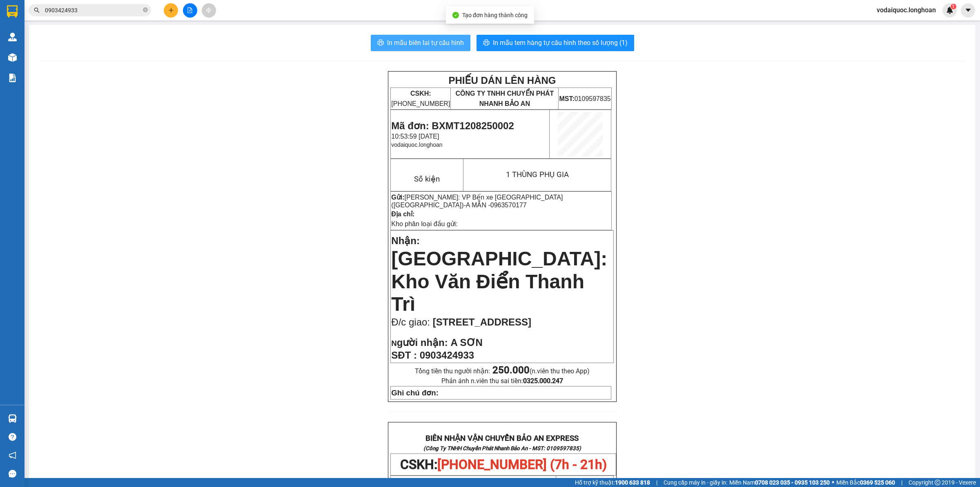
click at [433, 39] on span "In mẫu biên lai tự cấu hình" at bounding box center [425, 43] width 77 height 10
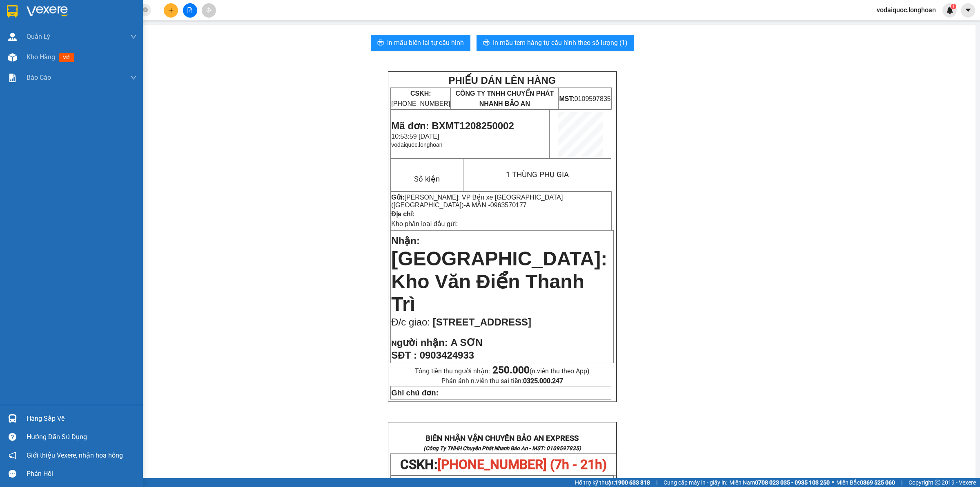
click at [47, 9] on img at bounding box center [47, 11] width 41 height 12
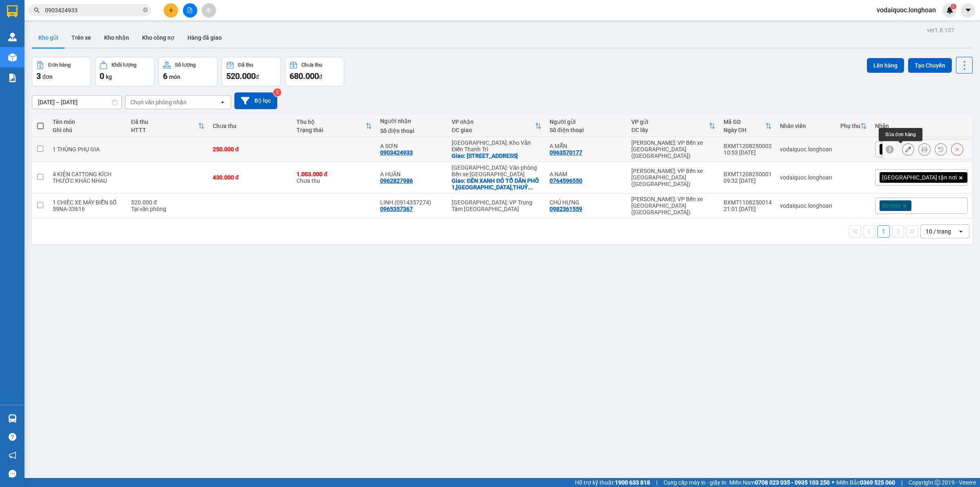
click at [906, 147] on icon at bounding box center [909, 149] width 6 height 6
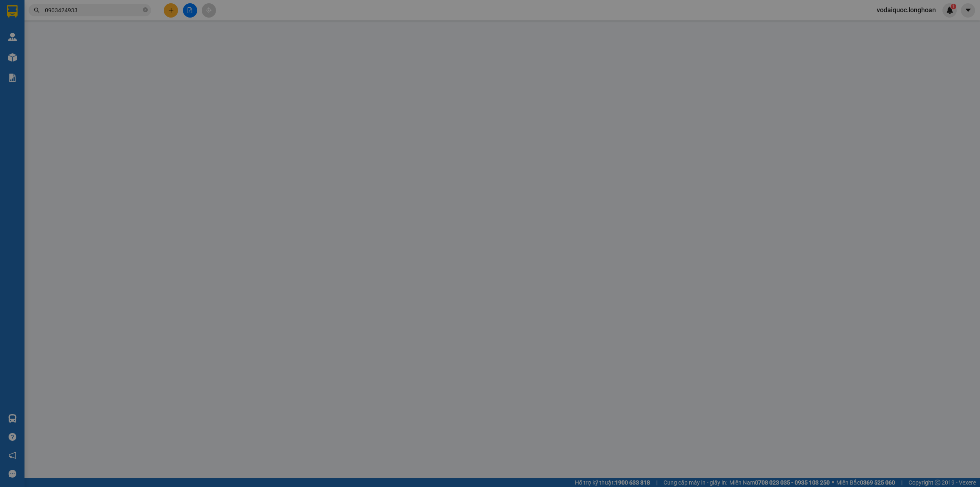
type input "0963570177"
type input "A MẪN"
type input "0903424933"
type input "A SƠN"
checkbox input "true"
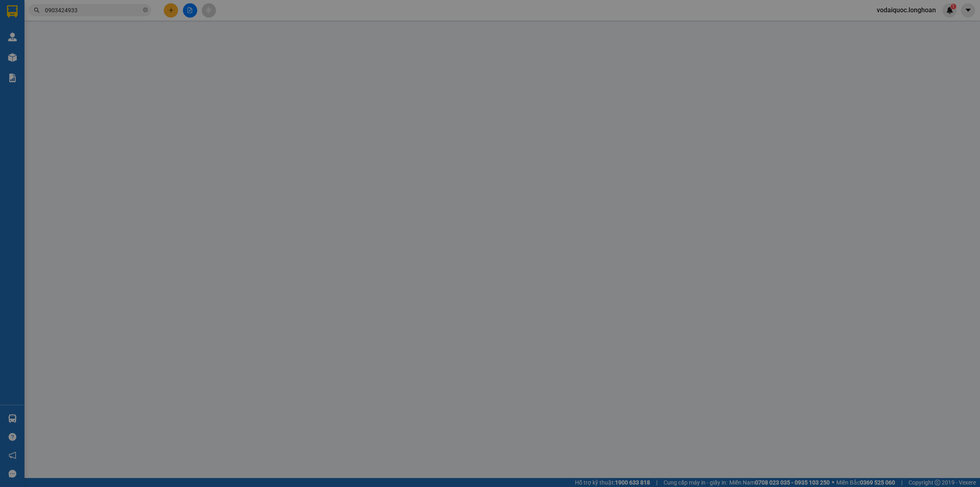
type input "[STREET_ADDRESS]"
type input "250.000"
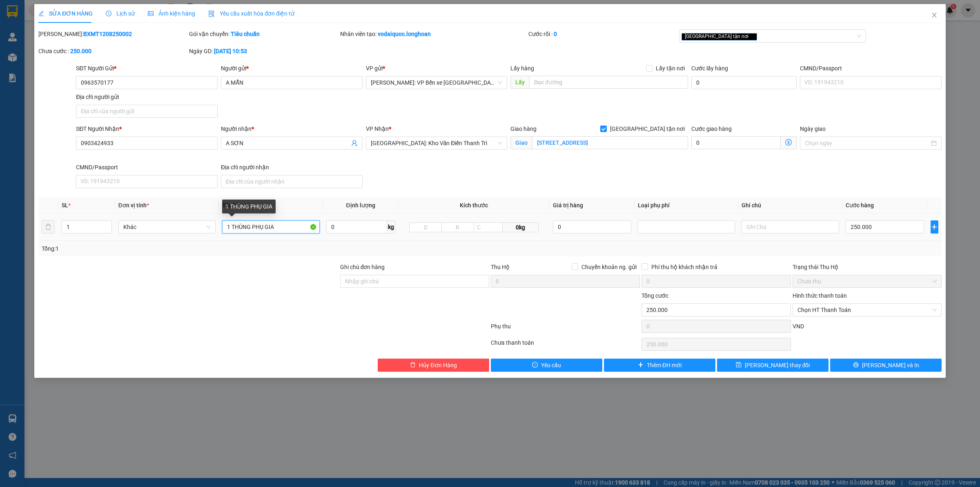
click at [248, 226] on input "1 THÙNG PHỤ GIA" at bounding box center [270, 226] width 97 height 13
click at [252, 226] on input "1 THÙNG PHỤ GIA" at bounding box center [270, 226] width 97 height 13
type input "1 CAN PHỤ GIA"
click at [883, 368] on span "[PERSON_NAME] và In" at bounding box center [890, 364] width 57 height 9
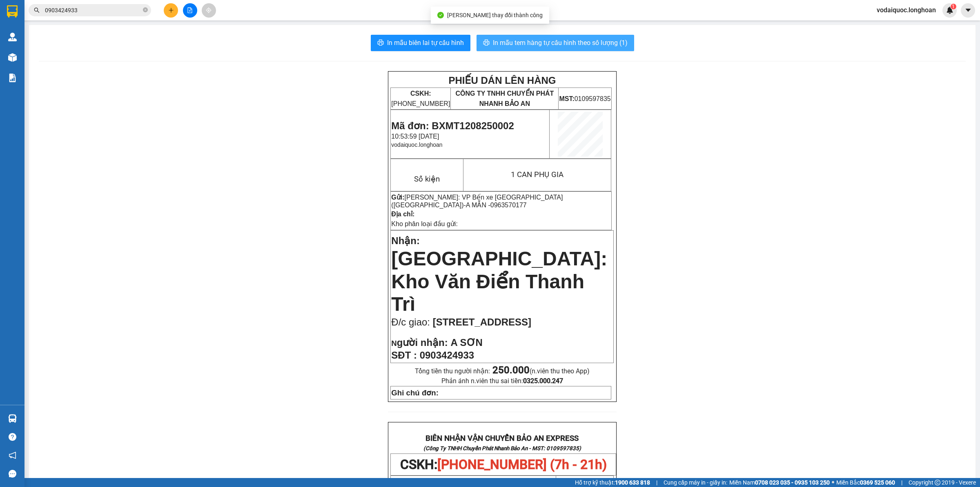
click at [546, 40] on span "In mẫu tem hàng tự cấu hình theo số lượng (1)" at bounding box center [560, 43] width 135 height 10
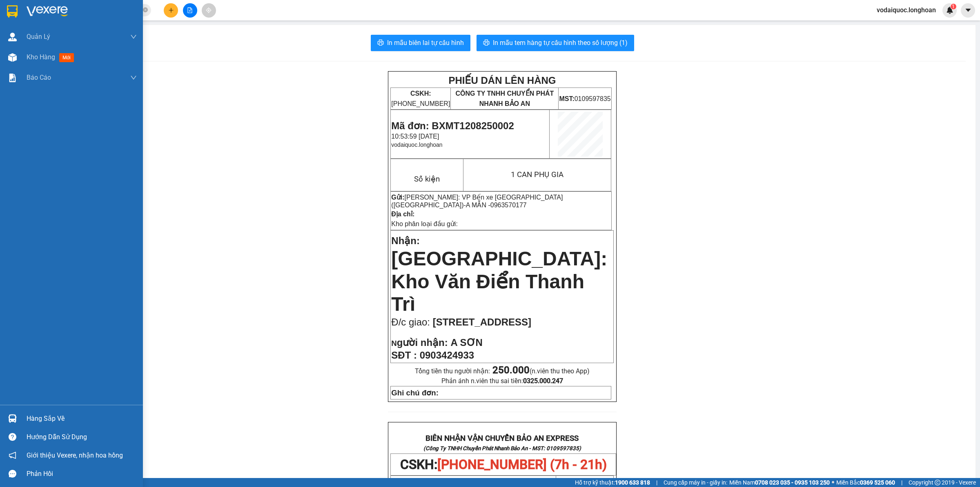
click at [46, 11] on img at bounding box center [47, 11] width 41 height 12
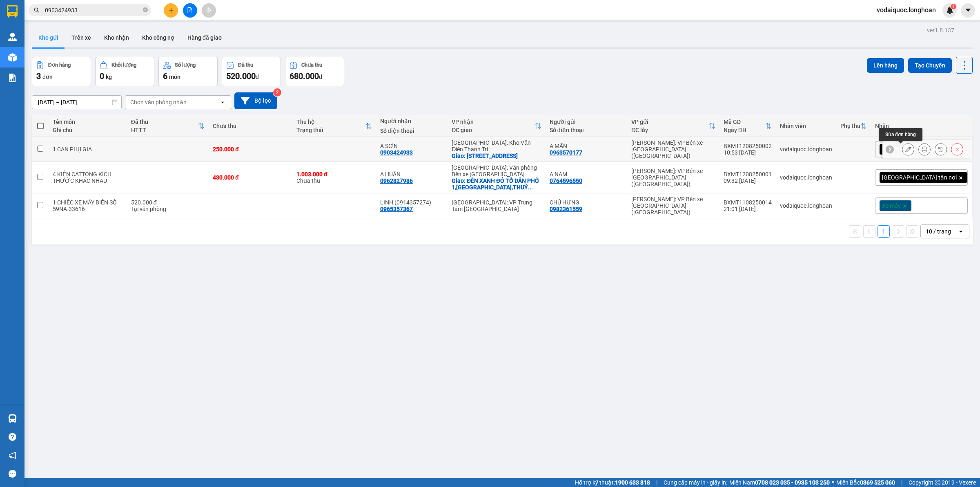
click at [906, 147] on icon at bounding box center [909, 149] width 6 height 6
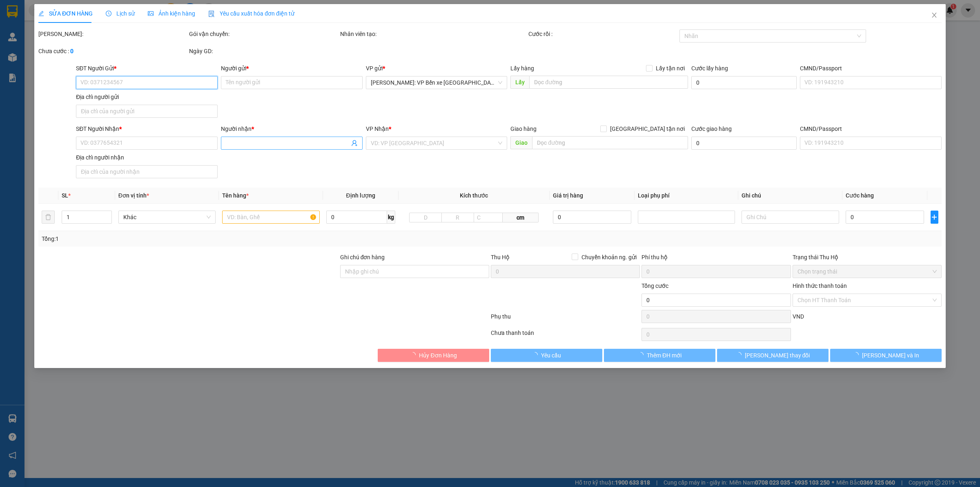
type input "0963570177"
type input "A MẪN"
type input "0903424933"
type input "A SƠN"
checkbox input "true"
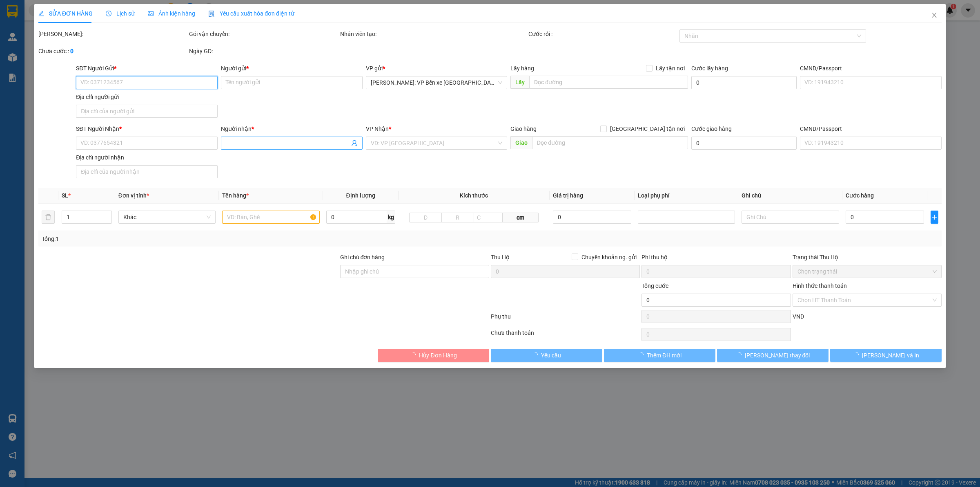
type input "[STREET_ADDRESS]"
type input "250.000"
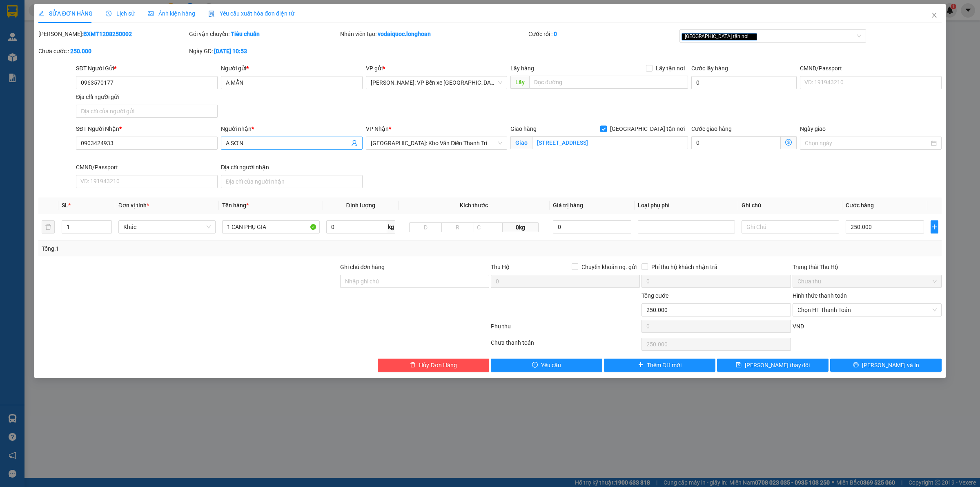
click at [287, 140] on input "A SƠN" at bounding box center [288, 142] width 124 height 9
type input "A SƠN (0974356054)"
click at [883, 366] on span "[PERSON_NAME] và In" at bounding box center [890, 364] width 57 height 9
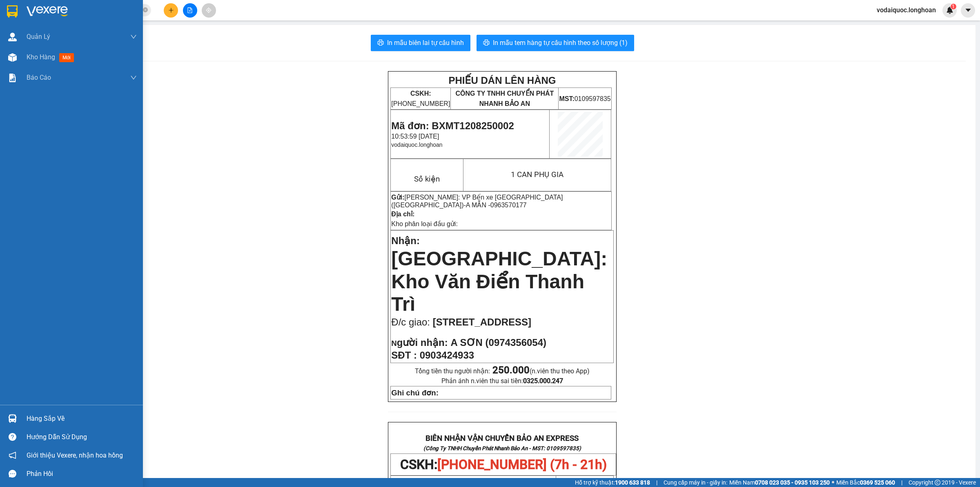
click at [51, 11] on img at bounding box center [47, 11] width 41 height 12
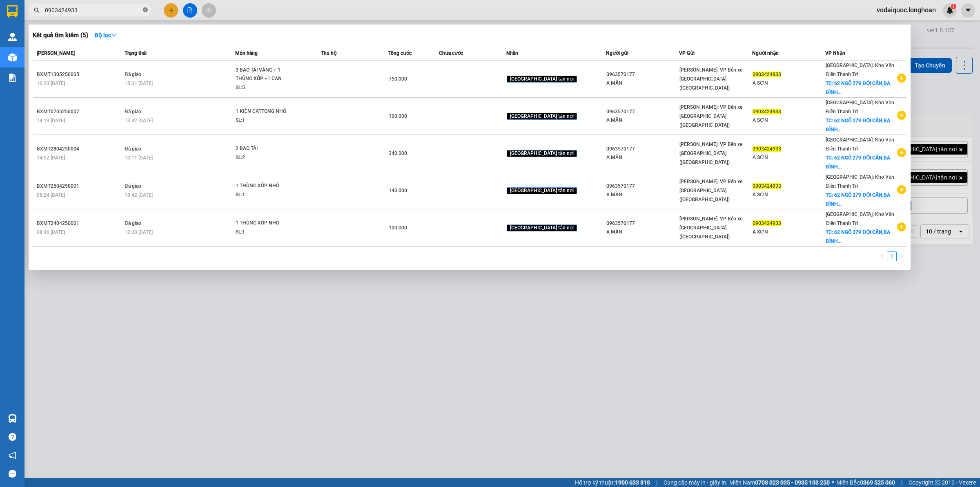
click at [145, 12] on icon "close-circle" at bounding box center [145, 9] width 5 height 5
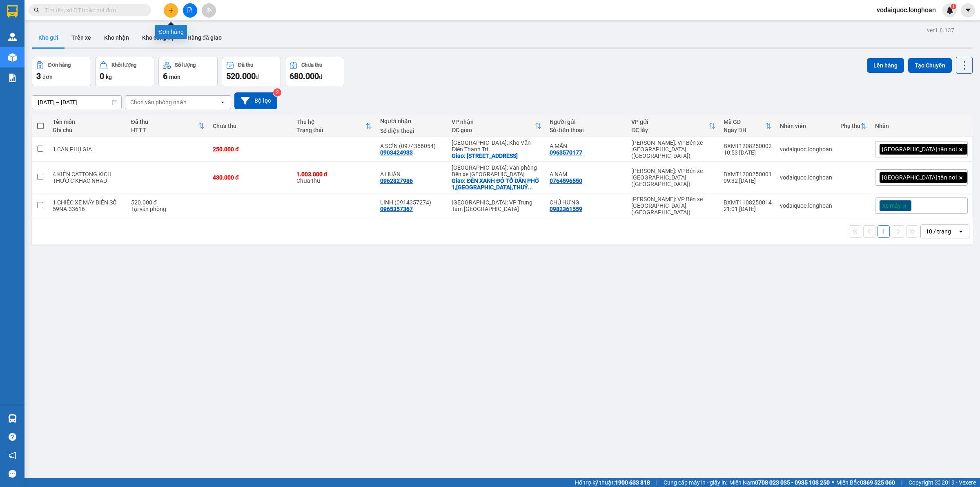
click at [174, 9] on button at bounding box center [171, 10] width 14 height 14
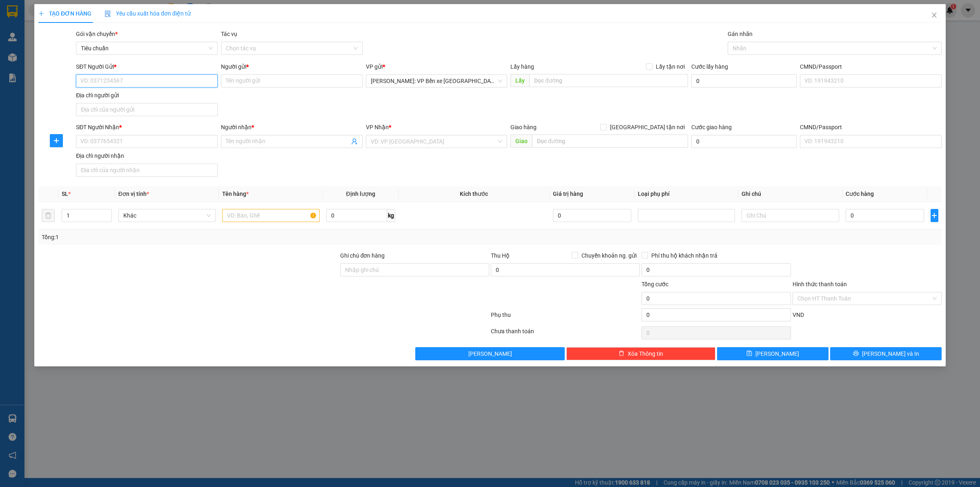
click at [136, 78] on input "SĐT Người Gửi *" at bounding box center [147, 80] width 142 height 13
click at [938, 15] on icon "close" at bounding box center [934, 15] width 7 height 7
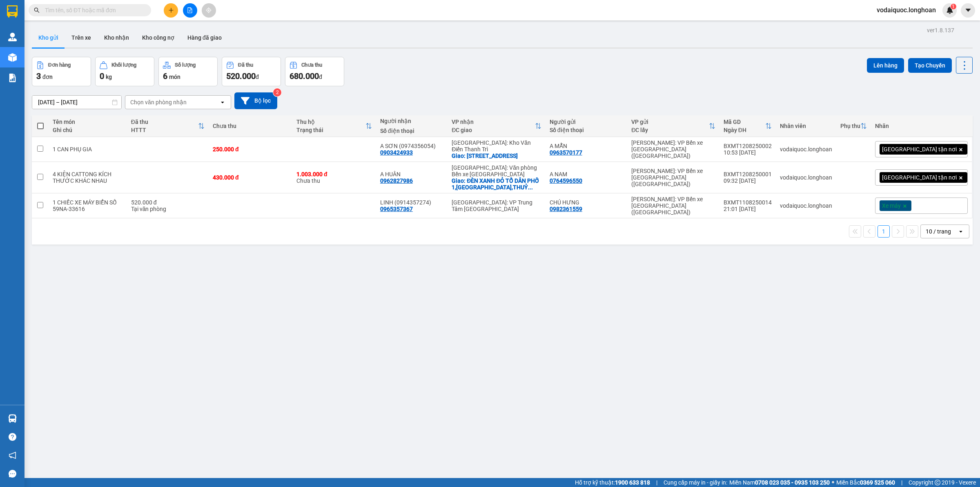
click at [123, 9] on input "text" at bounding box center [93, 10] width 96 height 9
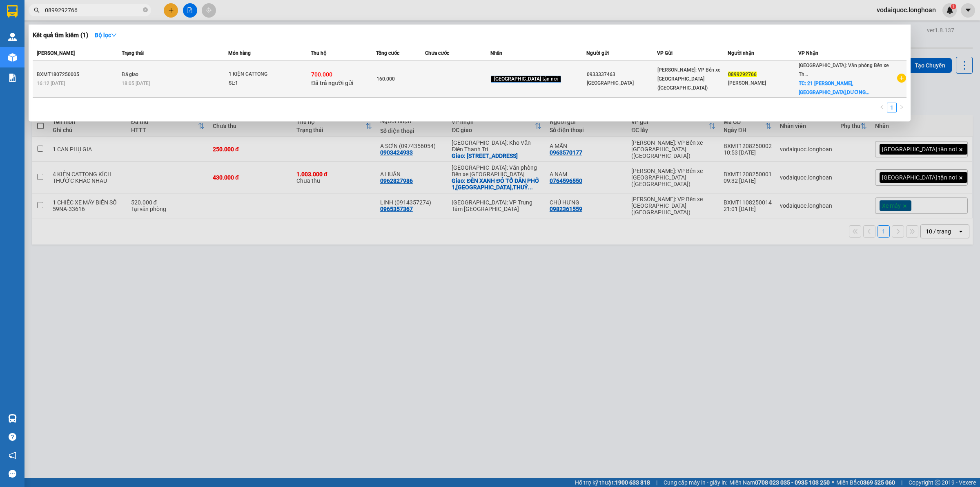
type input "0899292766"
click at [905, 77] on icon "plus-circle" at bounding box center [902, 78] width 9 height 9
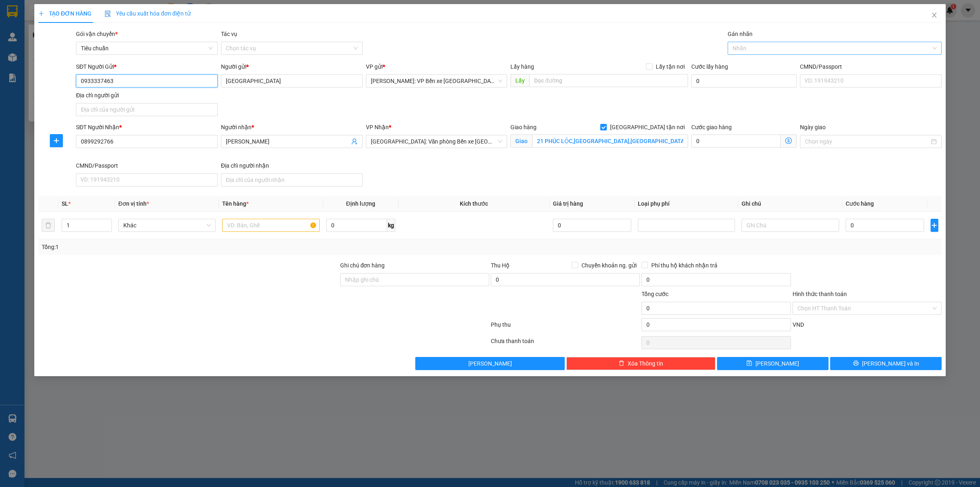
click at [773, 49] on div at bounding box center [831, 48] width 202 height 10
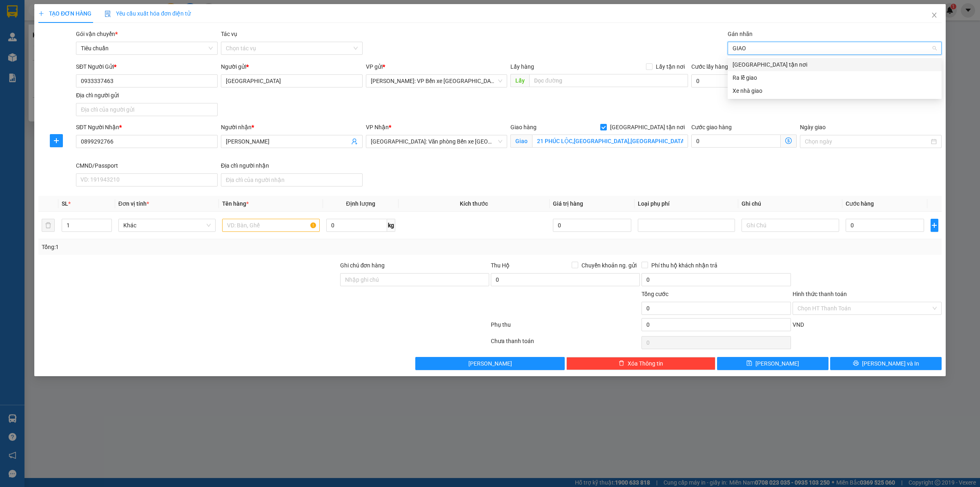
type input "GIAO"
click at [779, 62] on div "[GEOGRAPHIC_DATA] tận nơi" at bounding box center [835, 64] width 204 height 9
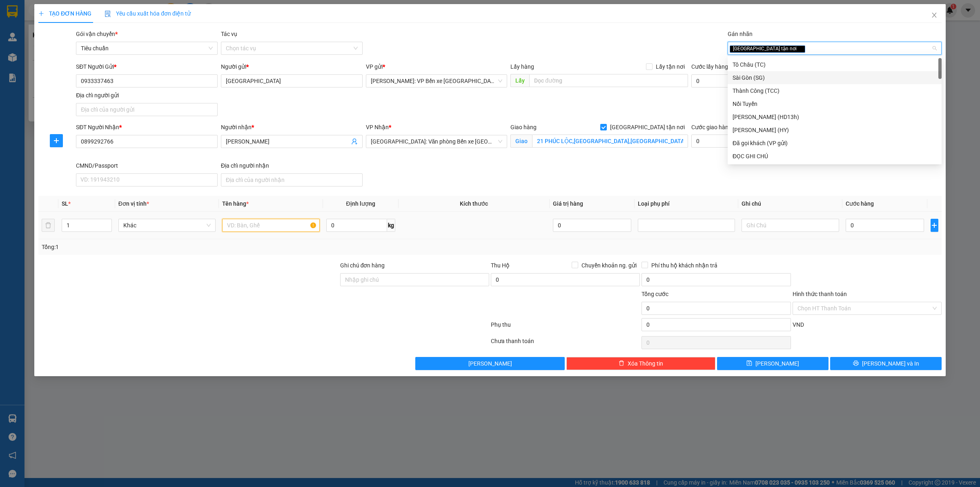
drag, startPoint x: 261, startPoint y: 229, endPoint x: 255, endPoint y: 232, distance: 6.0
click at [260, 229] on input "text" at bounding box center [270, 225] width 97 height 13
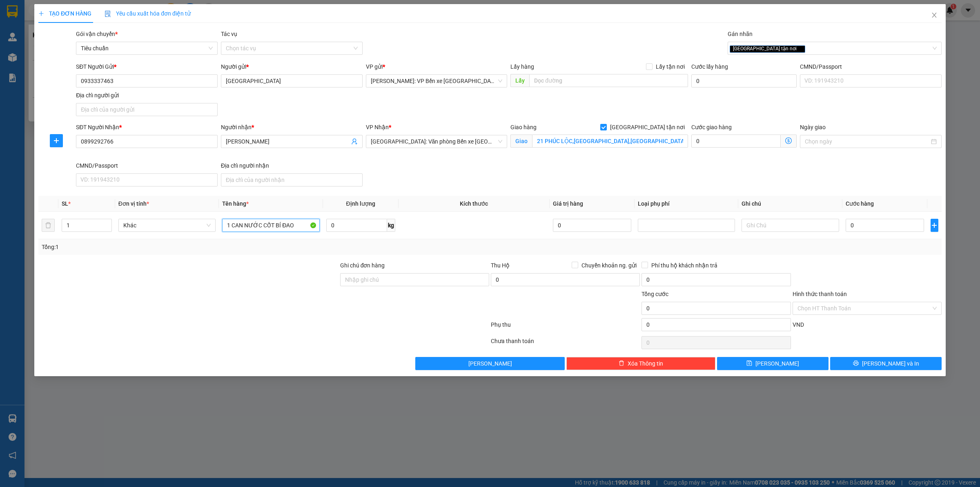
type input "1 CAN NƯỚC CỐT BÍ ĐAO"
click at [877, 226] on input "0" at bounding box center [885, 225] width 78 height 13
type input "2"
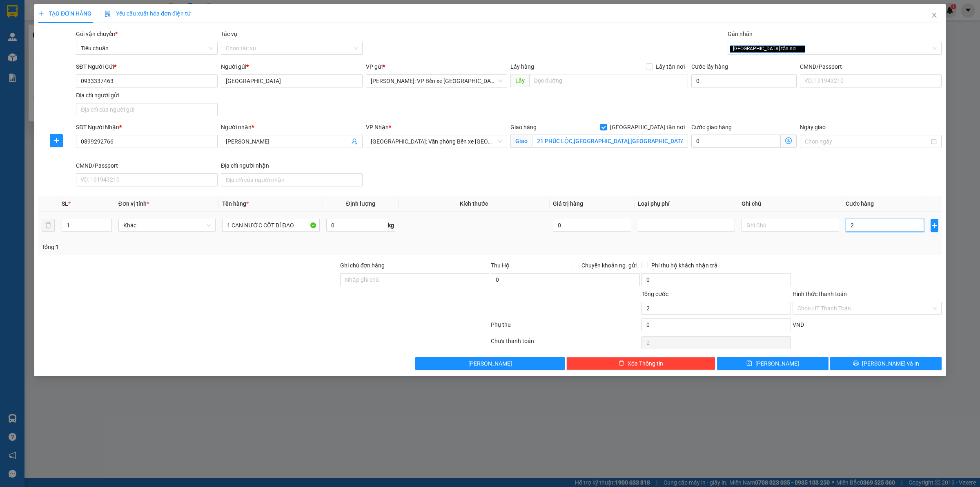
type input "24"
type input "240"
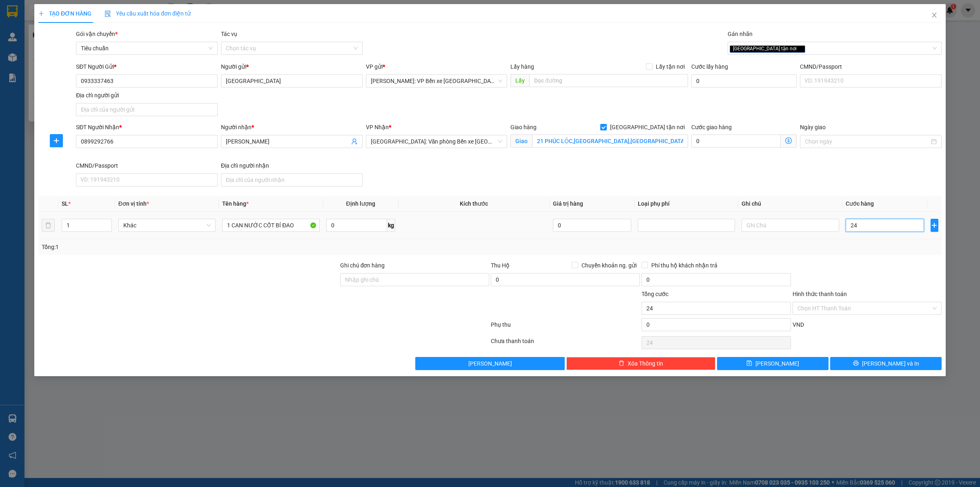
type input "240"
type input "2.400"
type input "24.000"
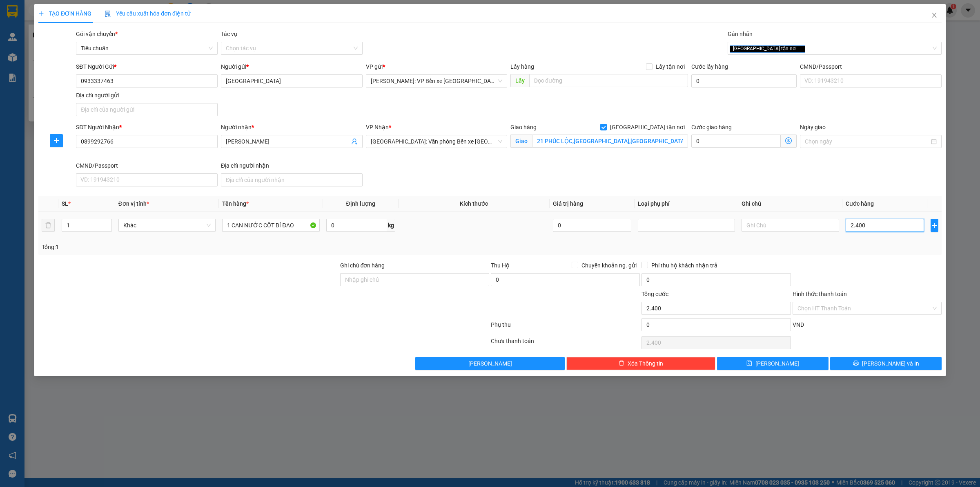
type input "24.000"
type input "240.000"
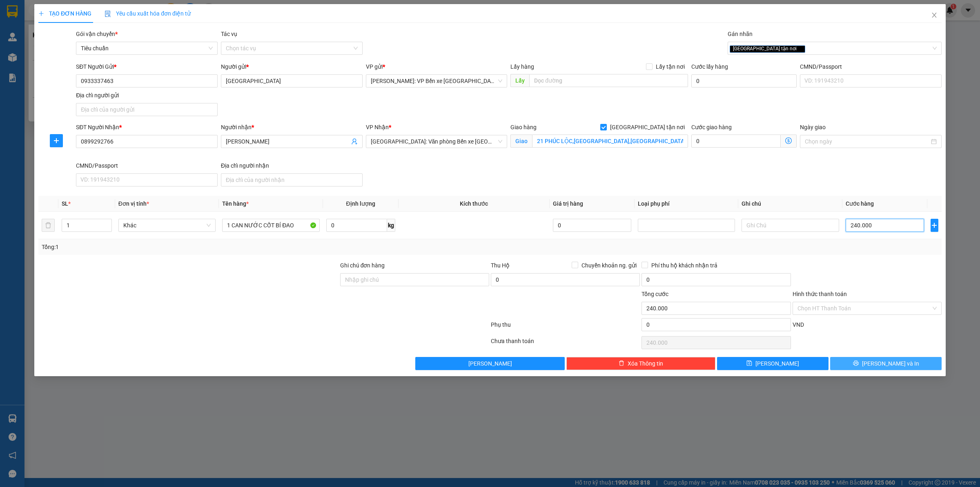
type input "240.000"
click at [888, 362] on span "[PERSON_NAME] và In" at bounding box center [890, 363] width 57 height 9
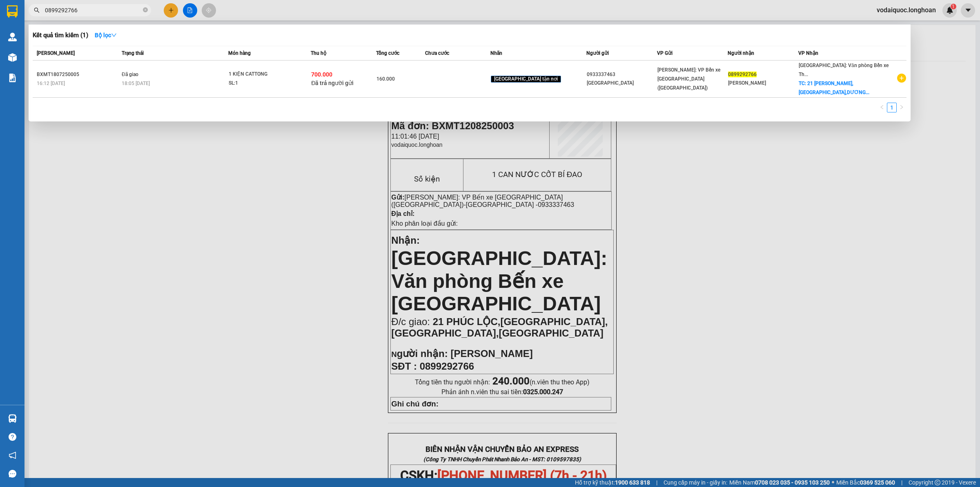
click at [303, 154] on div at bounding box center [490, 243] width 980 height 487
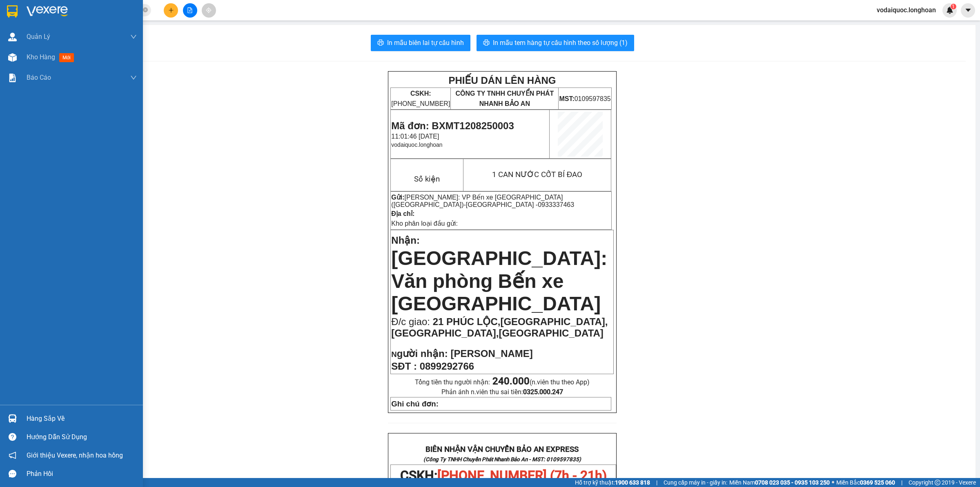
click at [35, 15] on img at bounding box center [47, 11] width 41 height 12
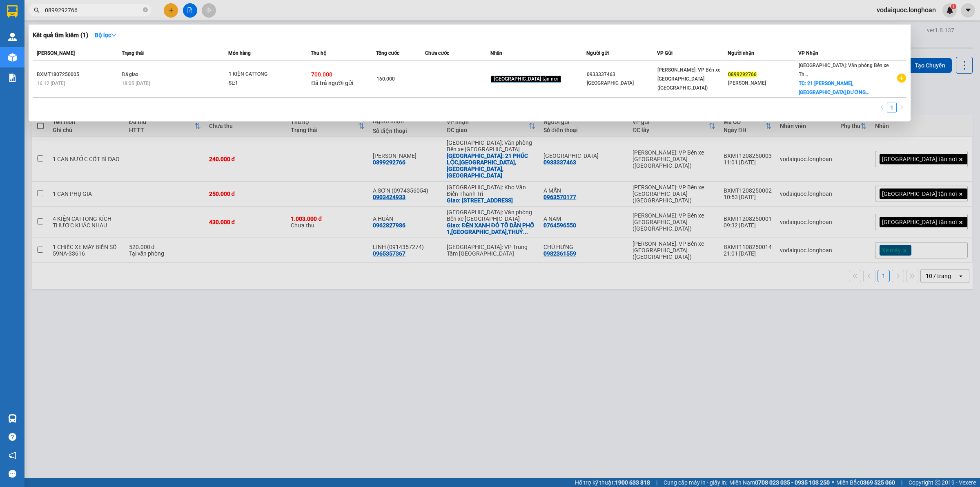
click at [121, 12] on input "0899292766" at bounding box center [93, 10] width 96 height 9
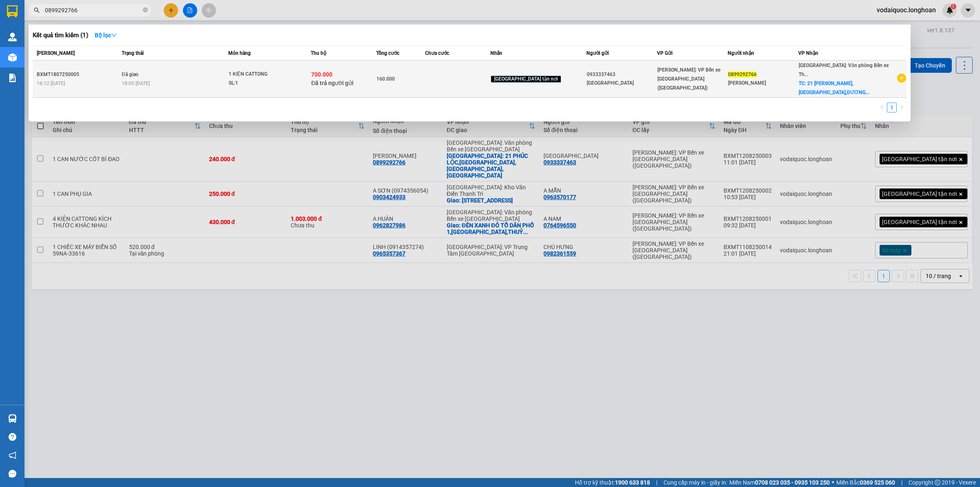
click at [898, 76] on icon "plus-circle" at bounding box center [902, 78] width 9 height 9
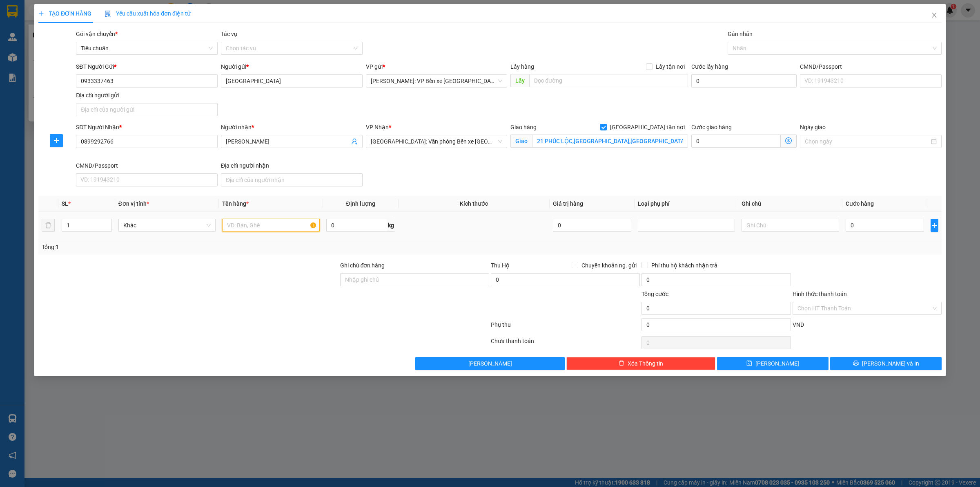
click at [260, 228] on input "text" at bounding box center [270, 225] width 97 height 13
click at [756, 50] on div at bounding box center [831, 48] width 202 height 10
type input "1 CAN NƯỚC CỐT BÍ ĐAO"
type input "GI"
click at [757, 63] on div "[GEOGRAPHIC_DATA] tận nơi" at bounding box center [835, 64] width 204 height 9
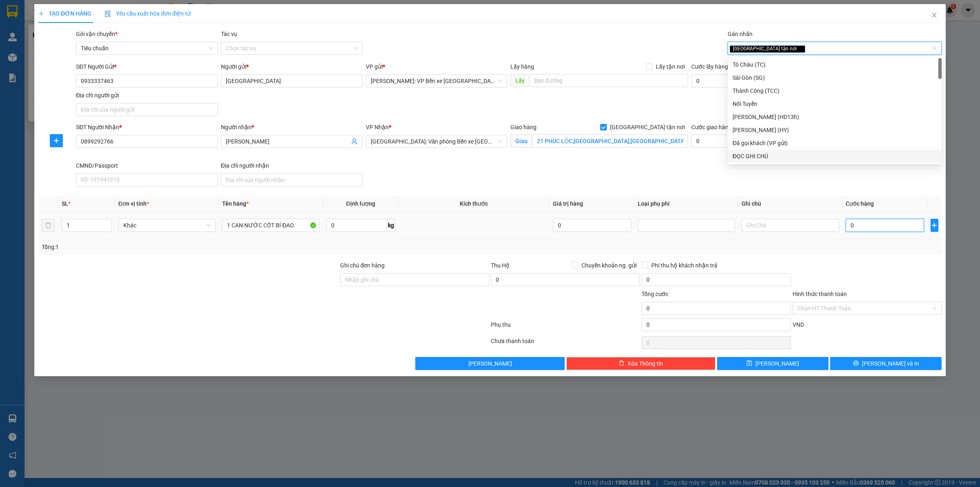
click at [871, 226] on input "0" at bounding box center [885, 225] width 78 height 13
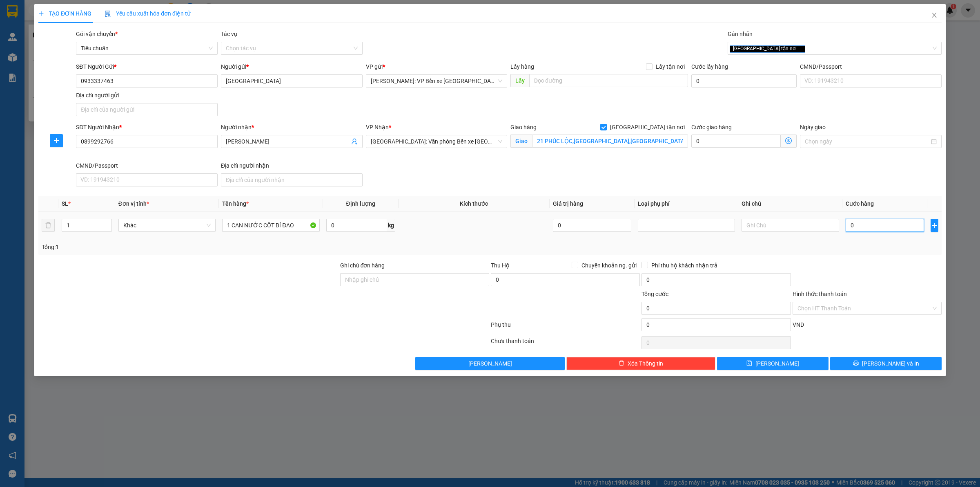
type input "2"
type input "24"
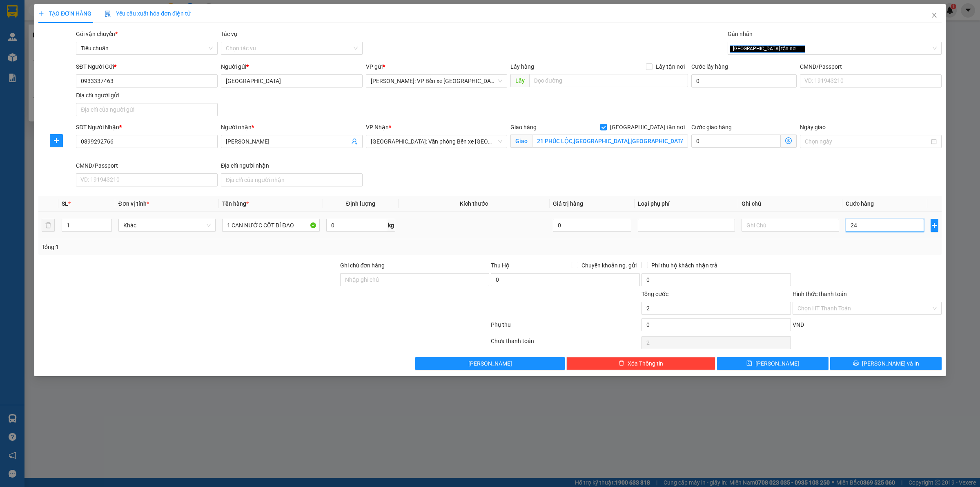
type input "24"
type input "240"
type input "2.400"
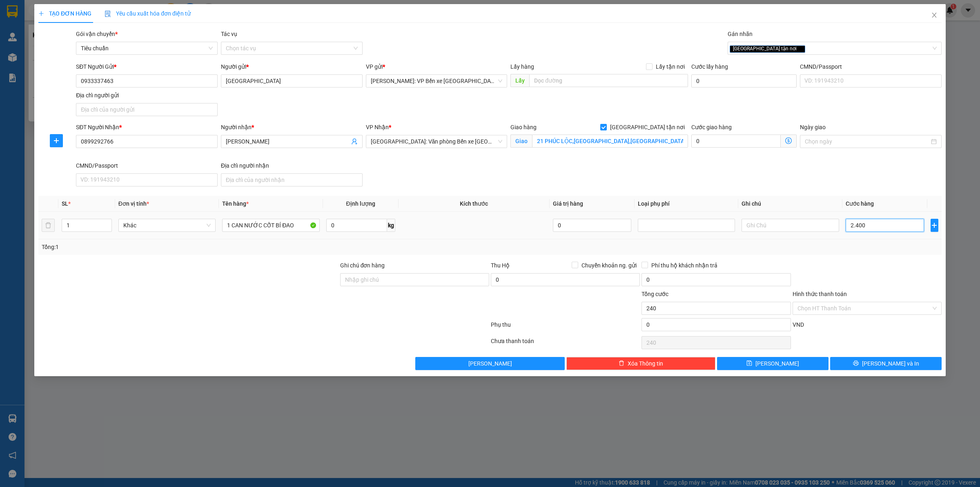
type input "2.400"
type input "24.000"
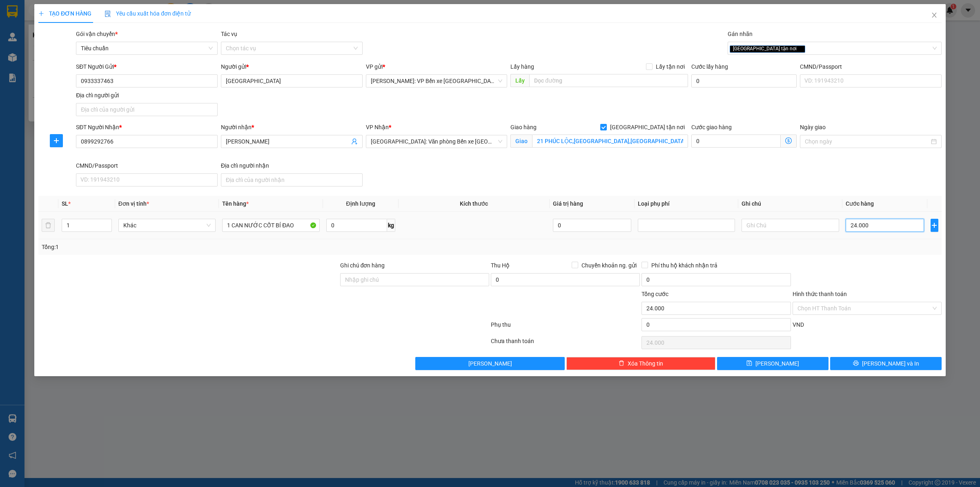
type input "240.000"
click at [576, 264] on input "Chuyển khoản ng. gửi" at bounding box center [575, 264] width 6 height 6
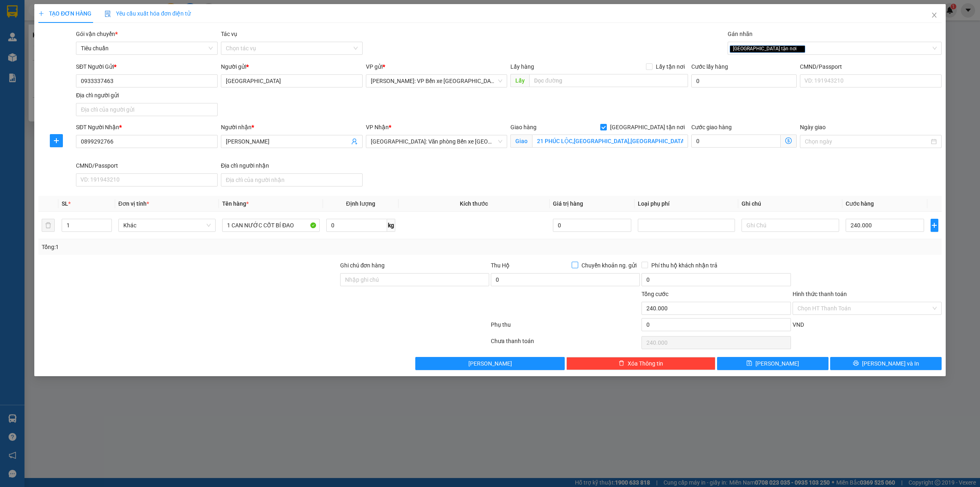
checkbox input "true"
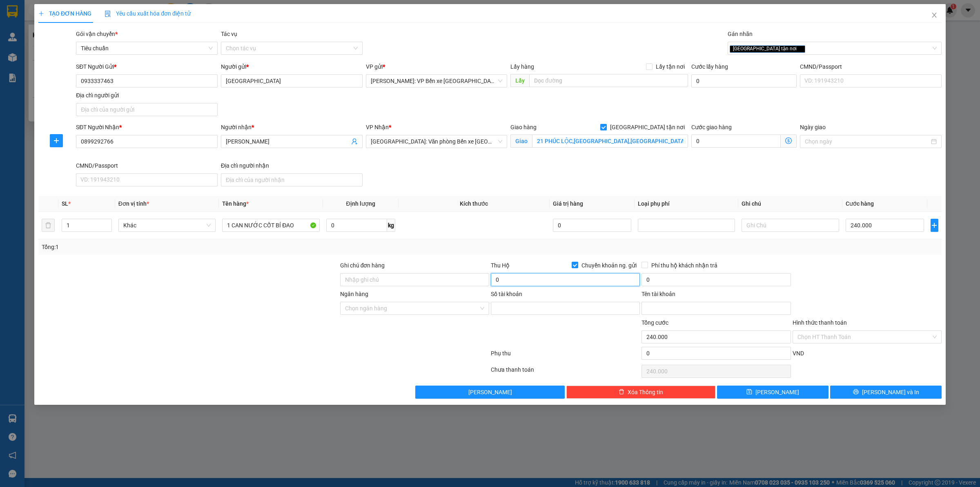
click at [547, 282] on input "0" at bounding box center [565, 279] width 149 height 13
type input "1.500.000"
click at [693, 284] on input "0" at bounding box center [716, 279] width 149 height 13
type input "10.000"
click at [403, 308] on input "Ngân hàng" at bounding box center [412, 308] width 134 height 12
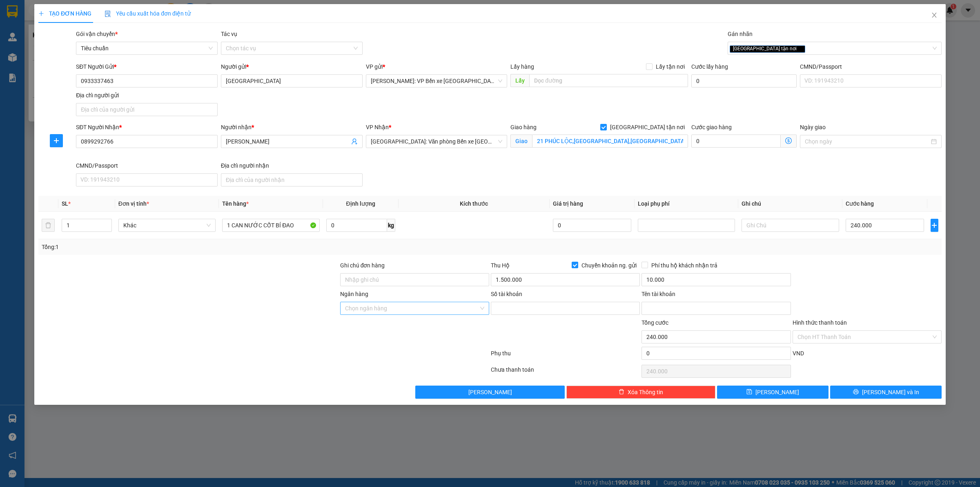
click at [460, 306] on input "Ngân hàng" at bounding box center [412, 308] width 134 height 12
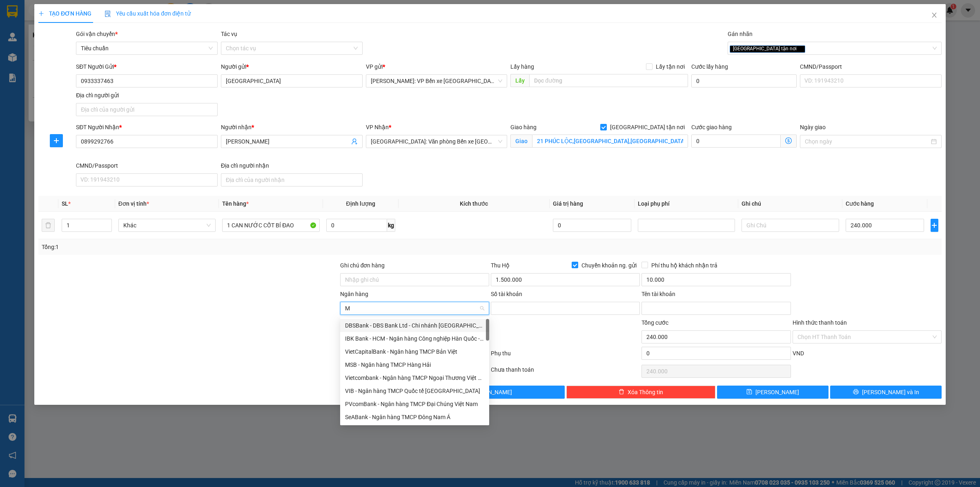
type input "MB"
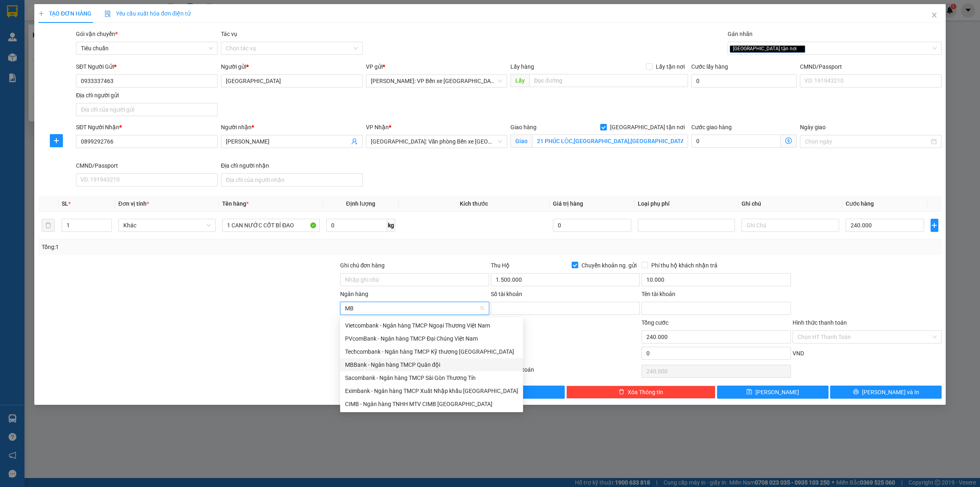
click at [380, 362] on div "MBBank - Ngân hàng TMCP Quân đội" at bounding box center [431, 364] width 173 height 9
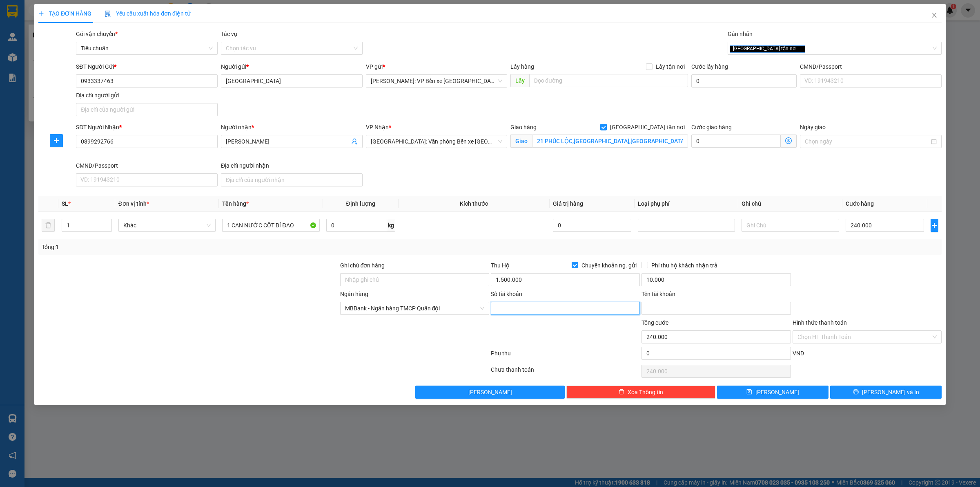
click at [535, 310] on input "Số tài khoản" at bounding box center [565, 307] width 149 height 13
type input "0933337463"
click at [672, 302] on input "Tên tài khoản" at bounding box center [716, 307] width 149 height 13
type input "[PERSON_NAME]"
click at [879, 392] on button "[PERSON_NAME] và In" at bounding box center [887, 391] width 112 height 13
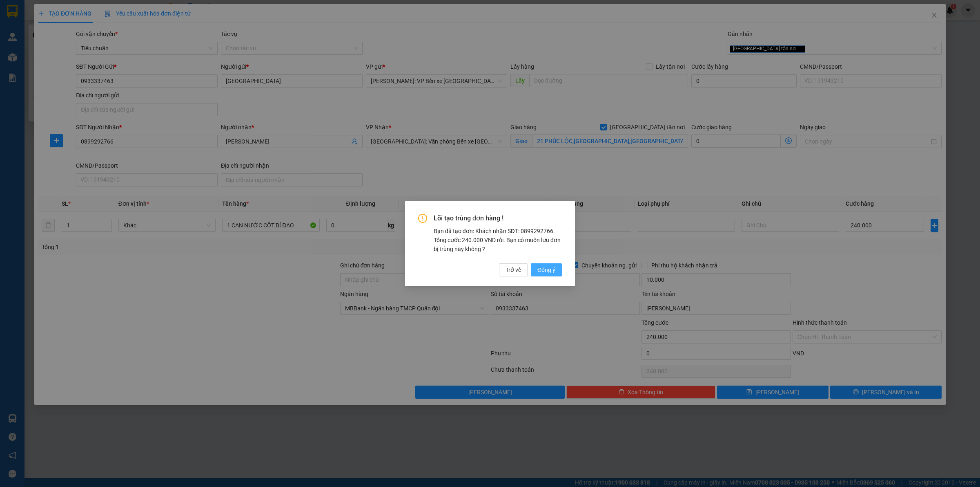
click at [554, 265] on span "Đồng ý" at bounding box center [547, 269] width 18 height 9
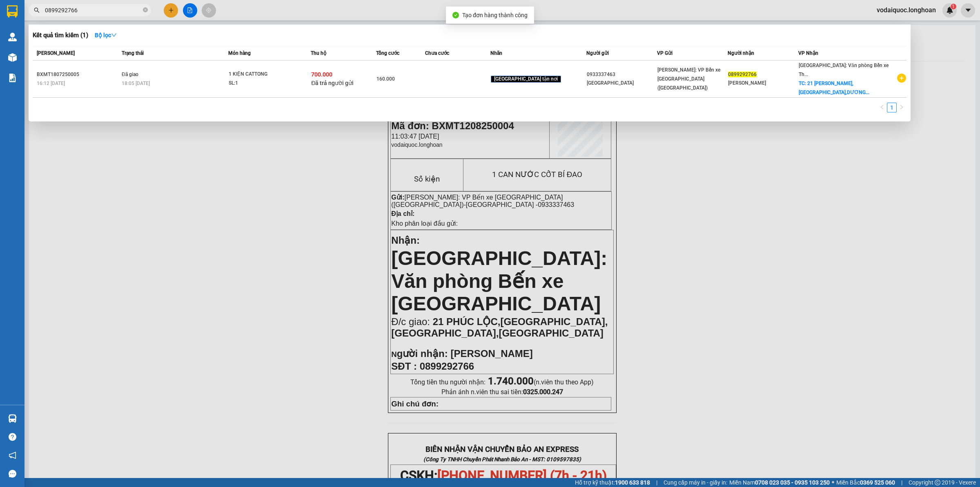
click at [315, 237] on div at bounding box center [490, 243] width 980 height 487
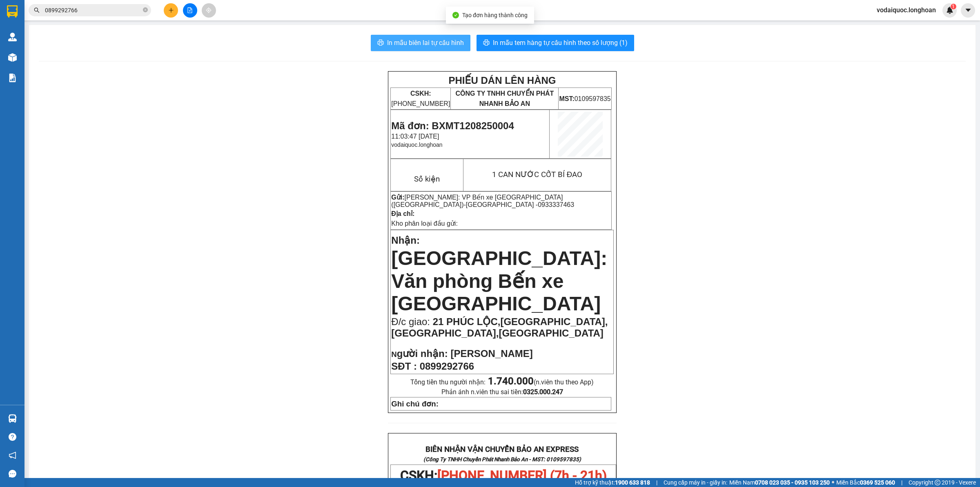
click at [444, 34] on div "In mẫu biên lai tự cấu hình In mẫu tem hàng tự cấu hình theo số lượng (1) PHIẾU…" at bounding box center [502, 462] width 947 height 874
click at [434, 39] on span "In mẫu biên lai tự cấu hình" at bounding box center [425, 43] width 77 height 10
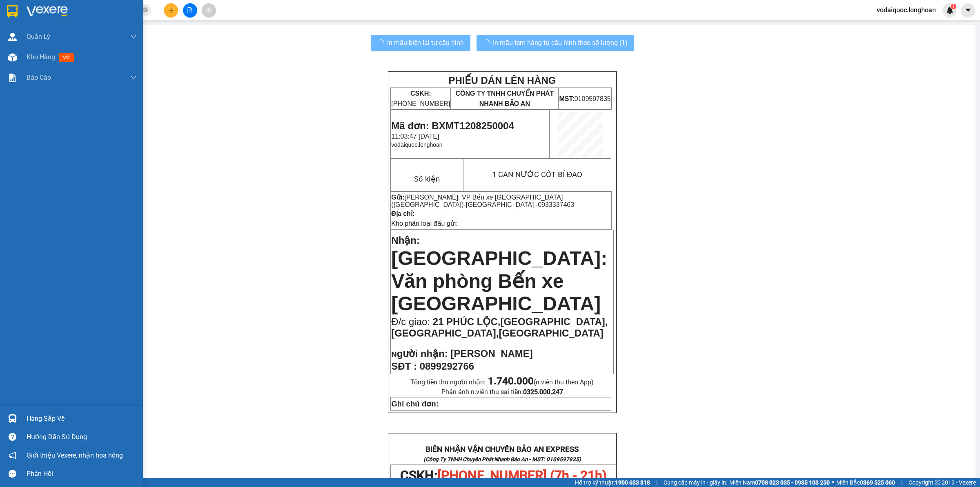
click at [45, 9] on img at bounding box center [47, 11] width 41 height 12
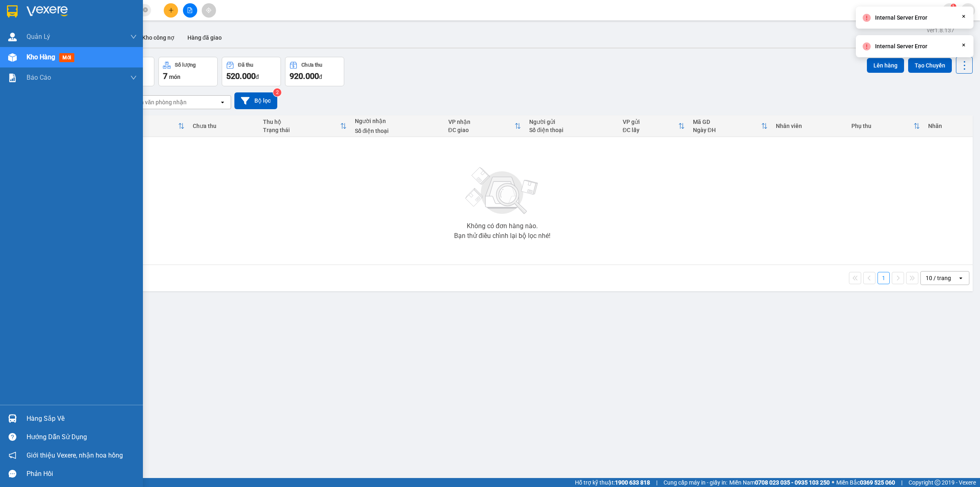
click at [40, 11] on img at bounding box center [47, 11] width 41 height 12
click at [59, 11] on img at bounding box center [47, 11] width 41 height 12
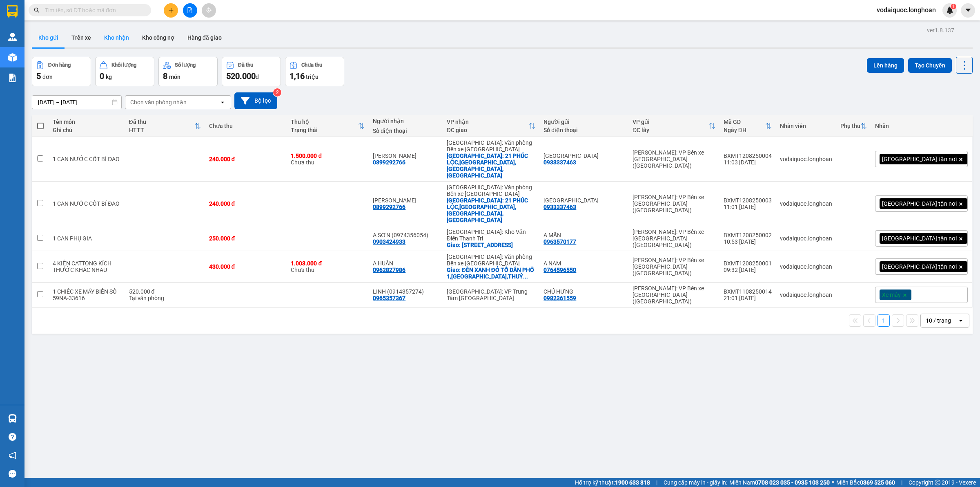
click at [111, 37] on button "Kho nhận" at bounding box center [117, 38] width 38 height 20
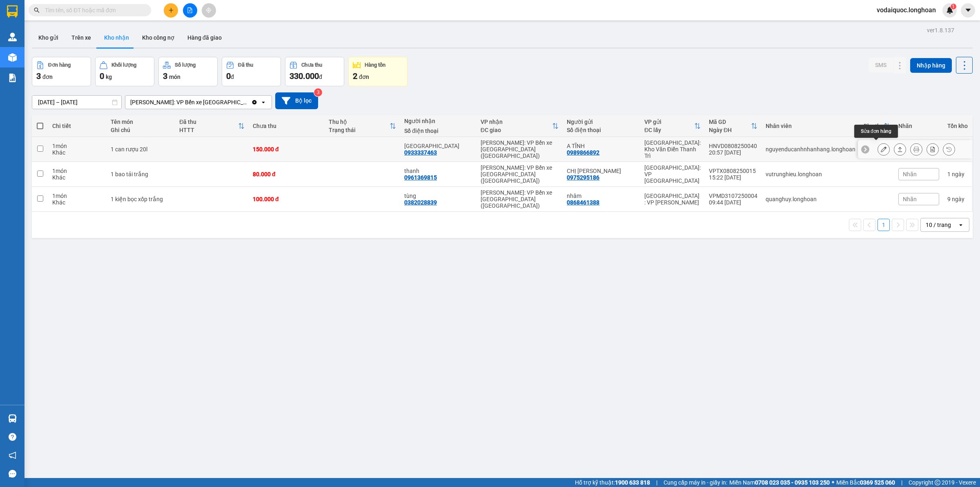
click at [879, 144] on button at bounding box center [883, 149] width 11 height 14
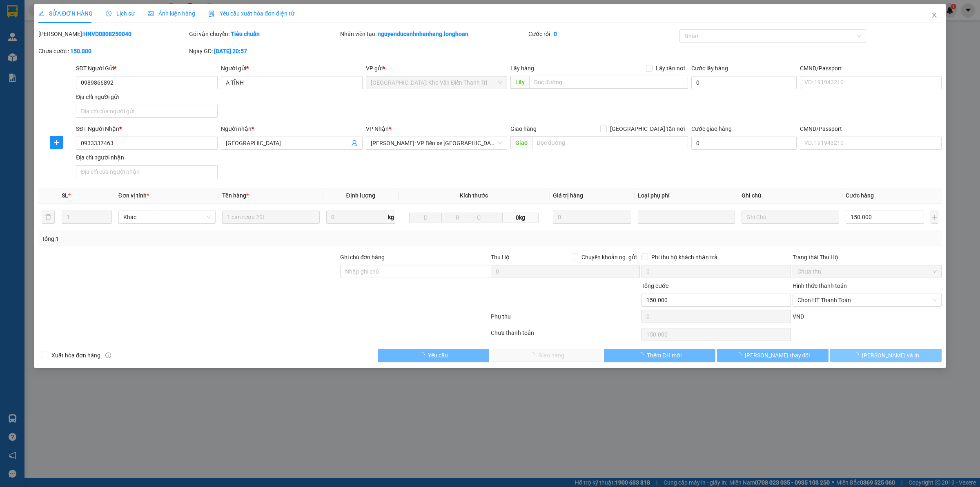
type input "0989866892"
type input "A TĨNH"
type input "0933337463"
type input "[GEOGRAPHIC_DATA]"
type input "150.000"
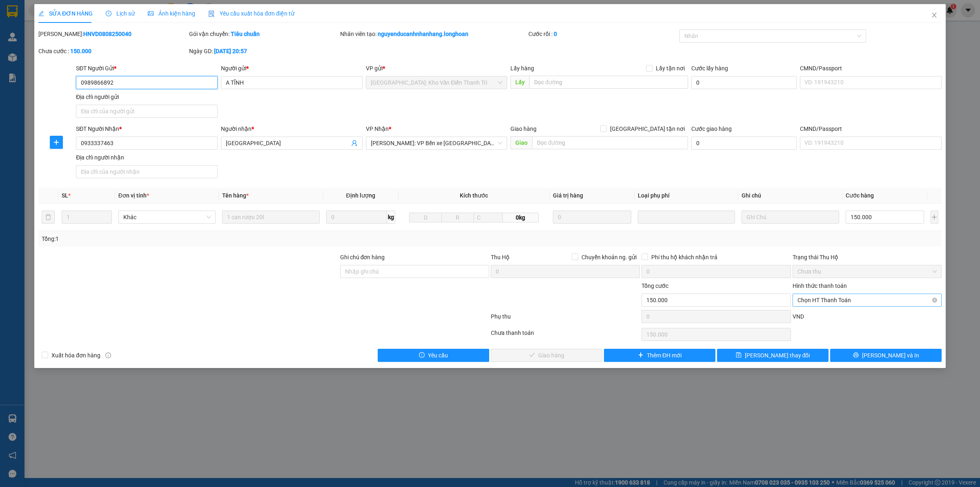
click at [853, 301] on span "Chọn HT Thanh Toán" at bounding box center [867, 300] width 139 height 12
click at [838, 320] on div "Tại văn phòng" at bounding box center [867, 317] width 139 height 9
type input "0"
click at [547, 355] on span "Lưu và Giao hàng" at bounding box center [551, 355] width 78 height 9
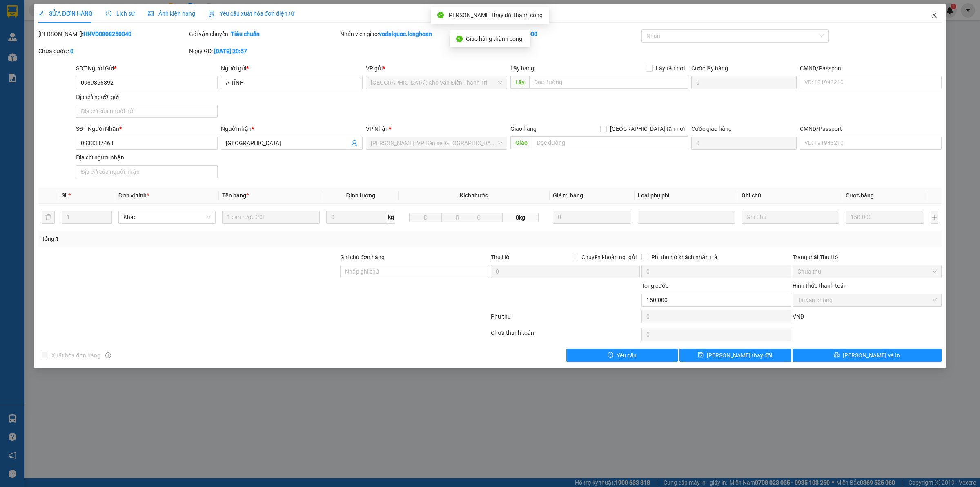
click at [936, 16] on icon "close" at bounding box center [934, 15] width 7 height 7
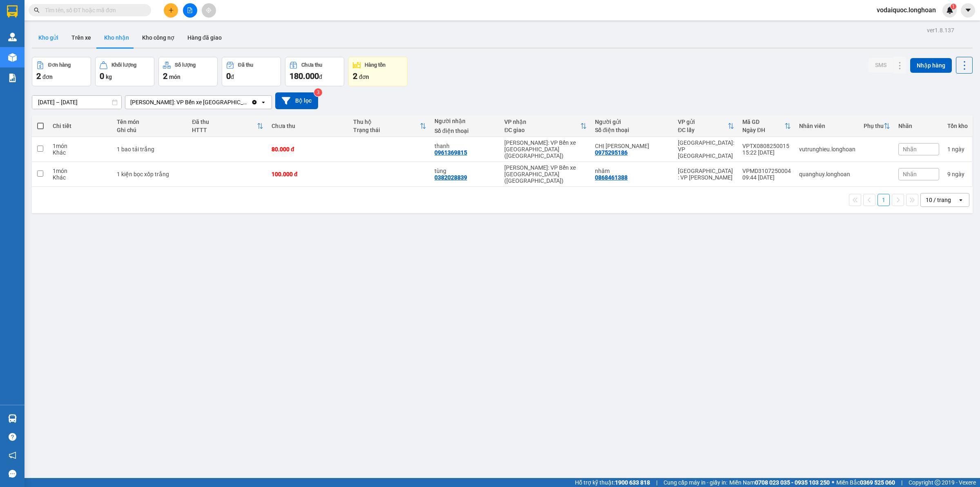
click at [51, 38] on button "Kho gửi" at bounding box center [48, 38] width 33 height 20
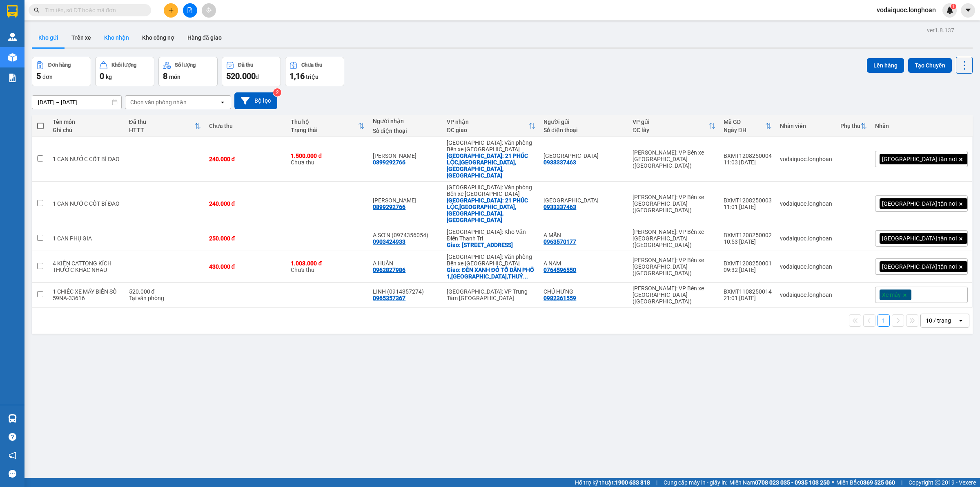
click at [123, 36] on button "Kho nhận" at bounding box center [117, 38] width 38 height 20
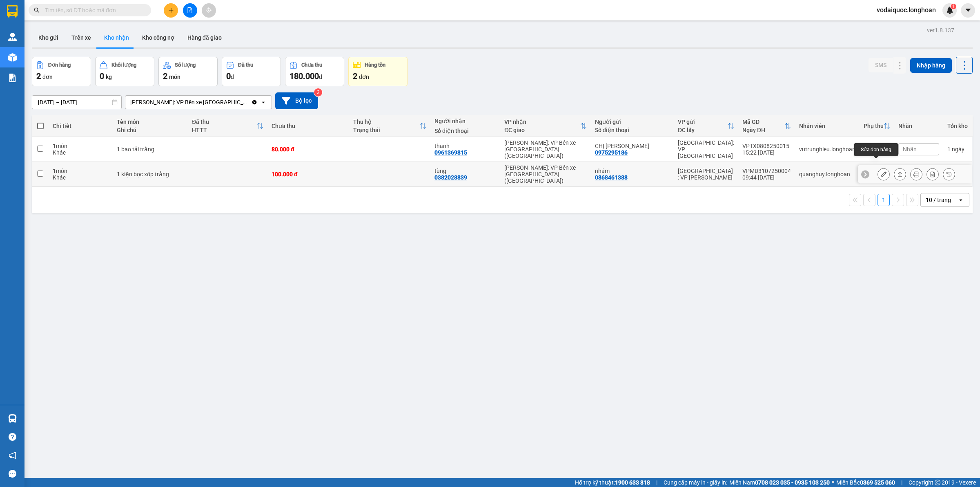
click at [881, 171] on icon at bounding box center [884, 174] width 6 height 6
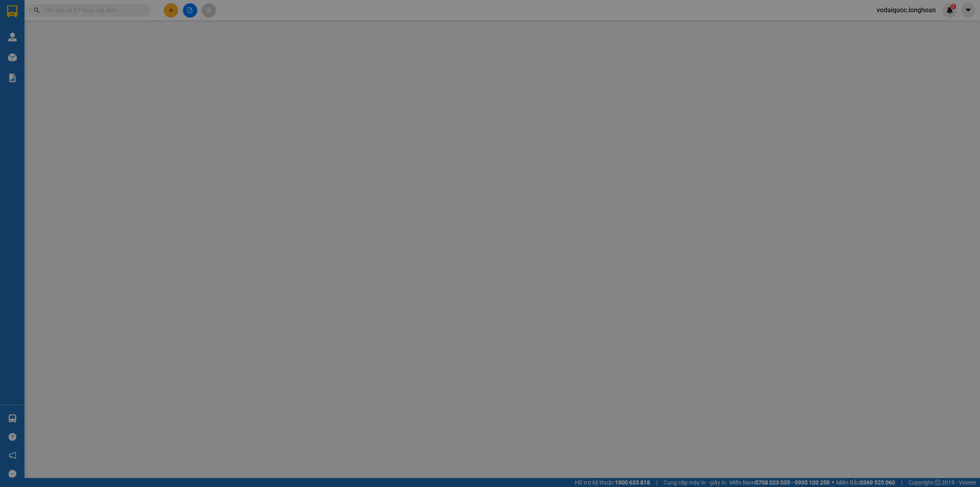
type input "0868461388"
type input "nhâm"
type input "0382028839"
type input "tùng"
type input "hàng ko đồng kiểm giao nguyên kiện hư vỡ k đền"
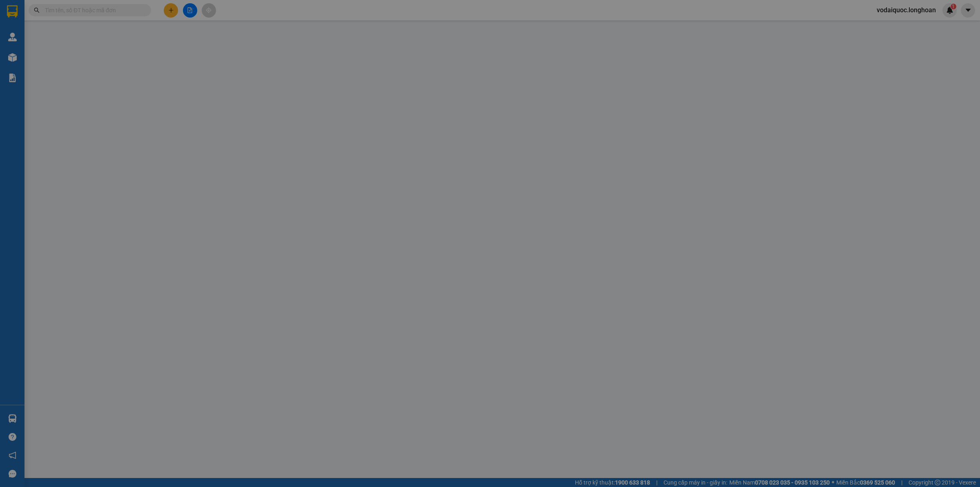
type input "100.000"
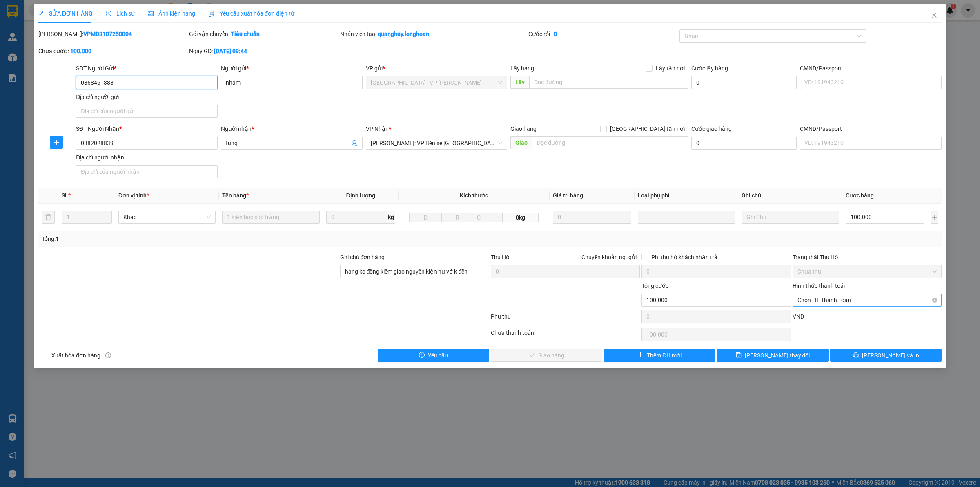
click at [846, 301] on span "Chọn HT Thanh Toán" at bounding box center [867, 300] width 139 height 12
click at [852, 233] on div "Tổng: 1" at bounding box center [490, 239] width 904 height 16
click at [440, 352] on span "Yêu cầu" at bounding box center [438, 355] width 20 height 9
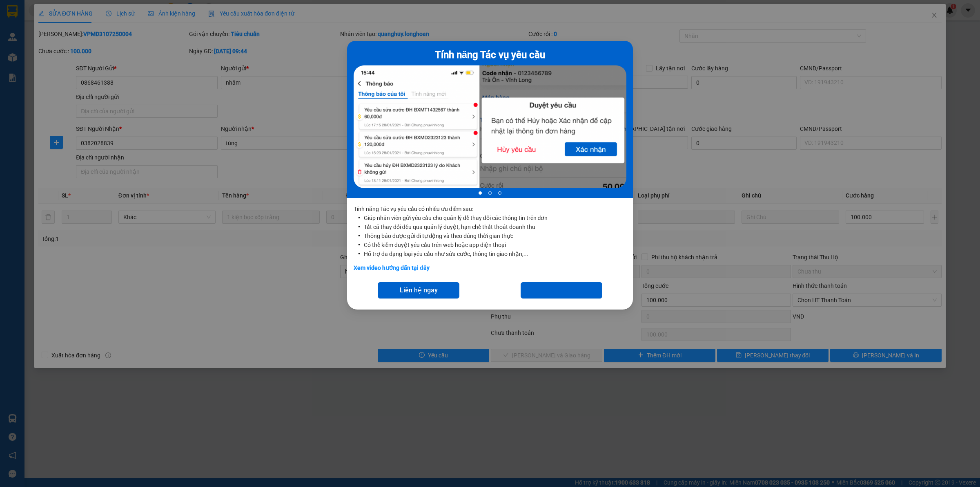
click at [237, 309] on div "Tính năng Tác vụ yêu cầu 1 of 3 Tính năng Tác vụ yêu cầu có nhiều ưu điểm sau: …" at bounding box center [490, 243] width 980 height 487
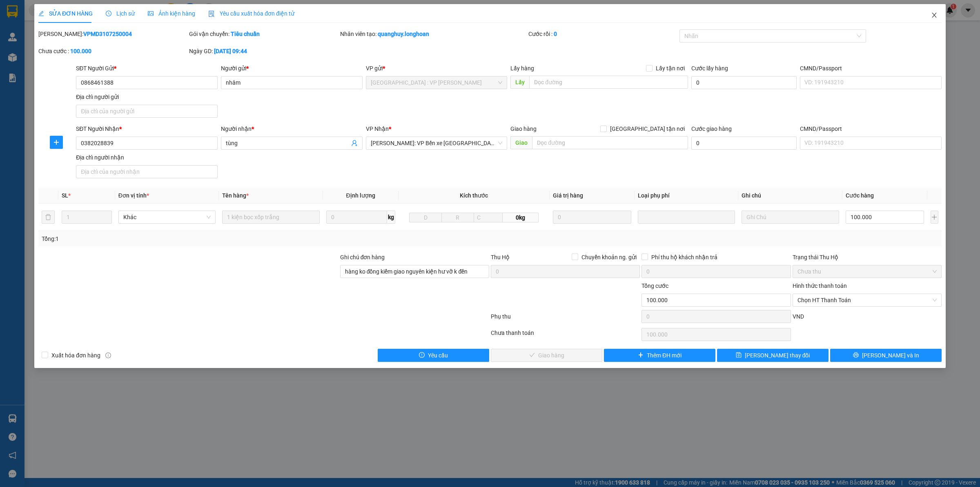
click at [932, 13] on icon "close" at bounding box center [934, 15] width 7 height 7
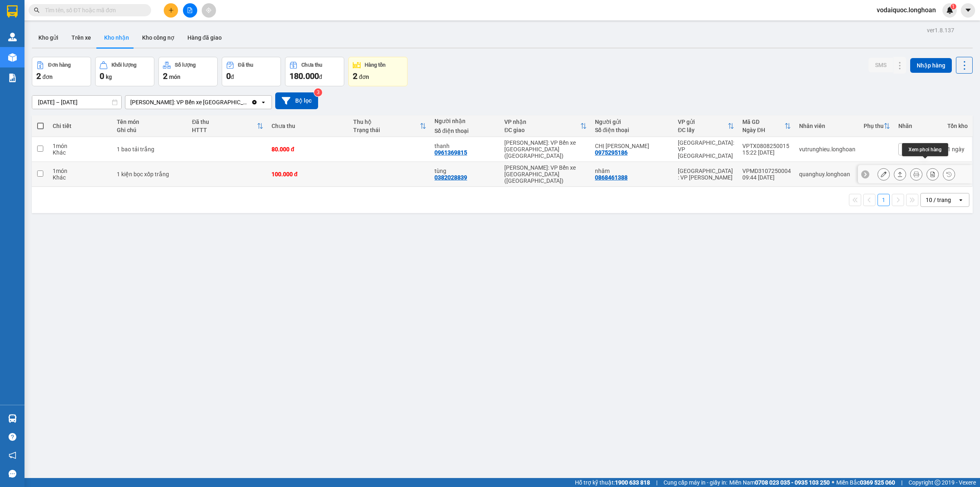
click at [931, 171] on icon at bounding box center [933, 174] width 4 height 6
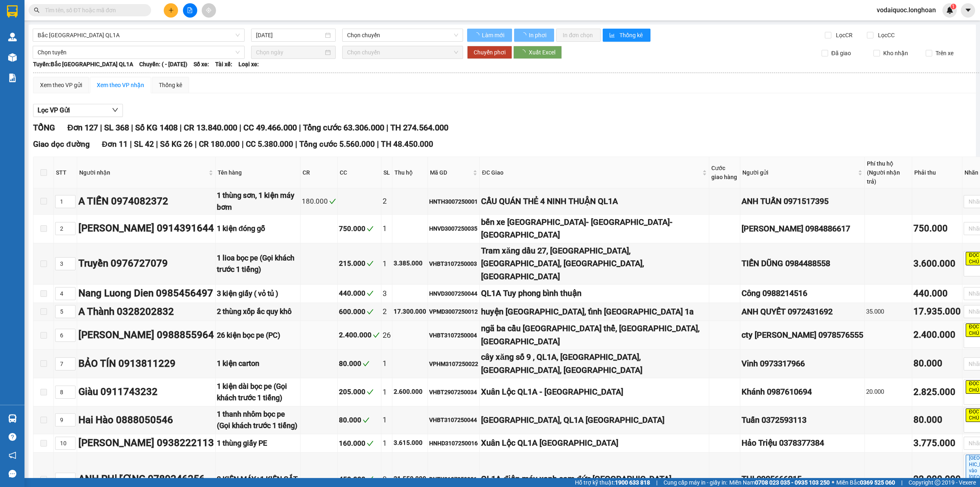
type input "31/07/2025"
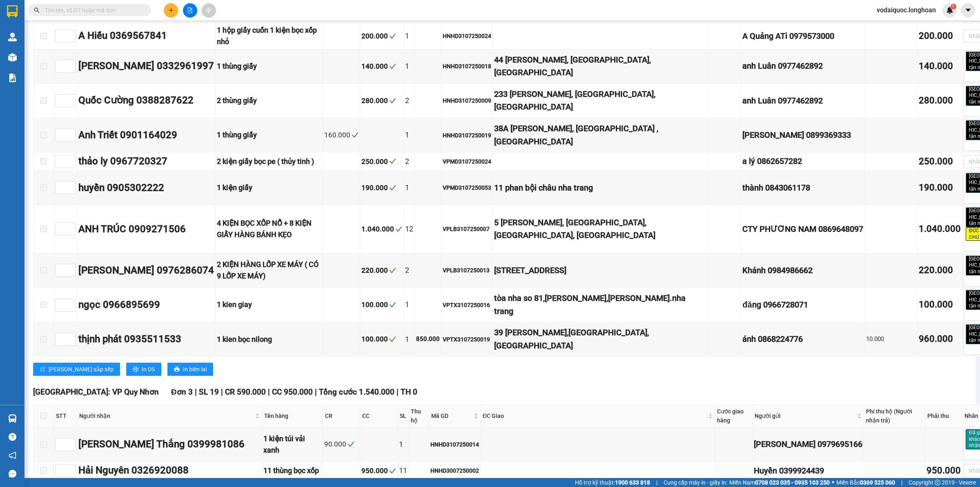
scroll to position [2451, 0]
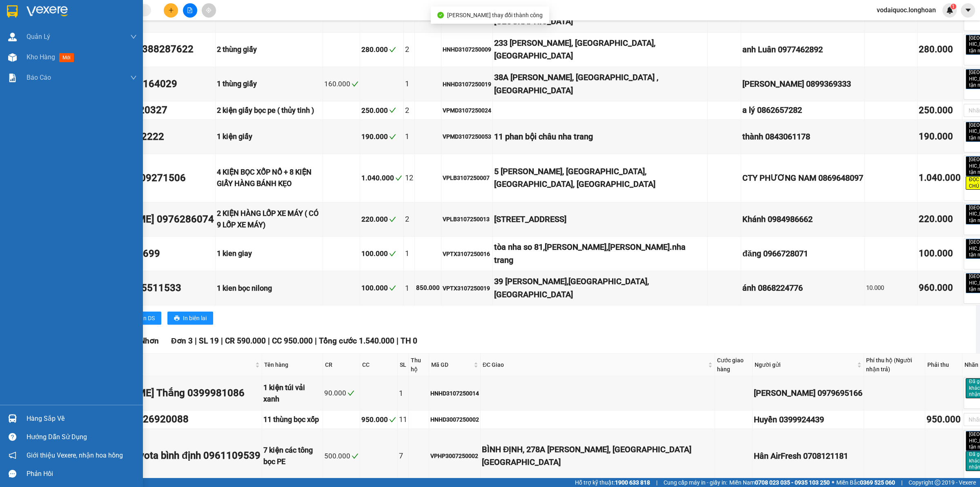
click at [29, 7] on img at bounding box center [47, 11] width 41 height 12
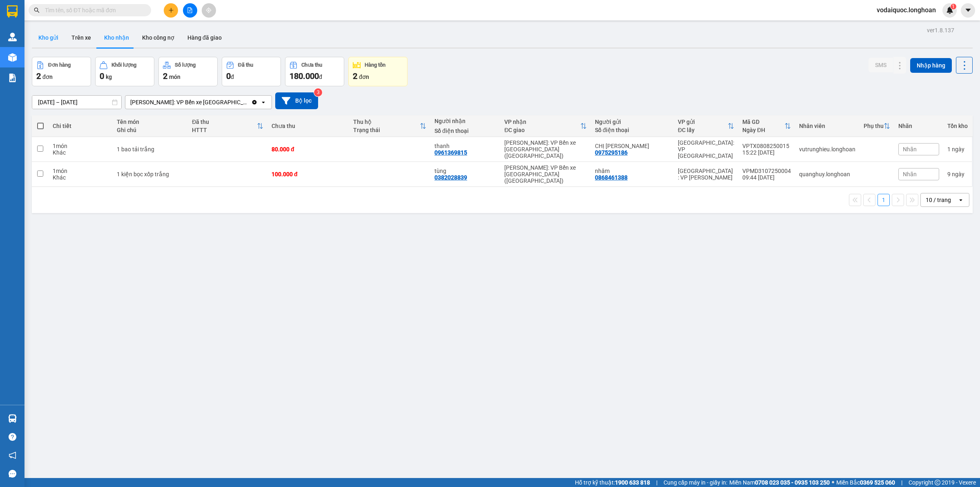
click at [57, 39] on button "Kho gửi" at bounding box center [48, 38] width 33 height 20
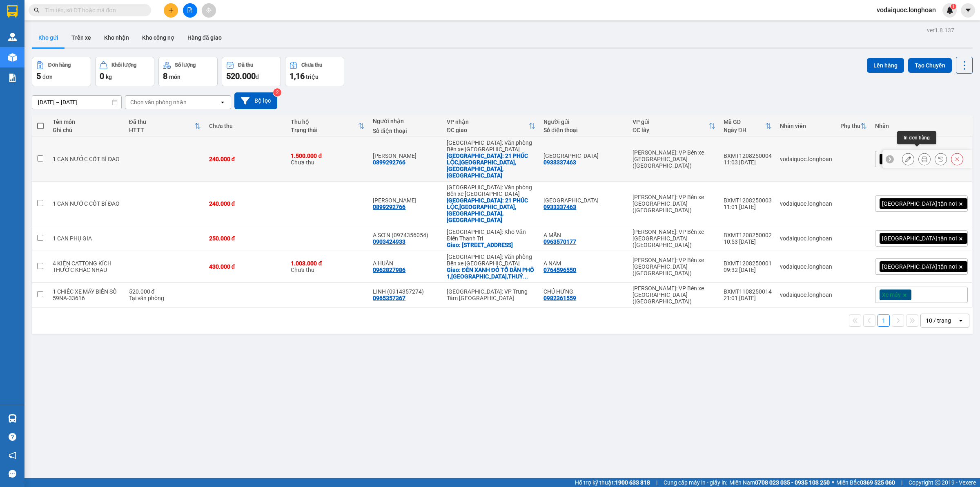
click at [922, 156] on icon at bounding box center [925, 159] width 6 height 6
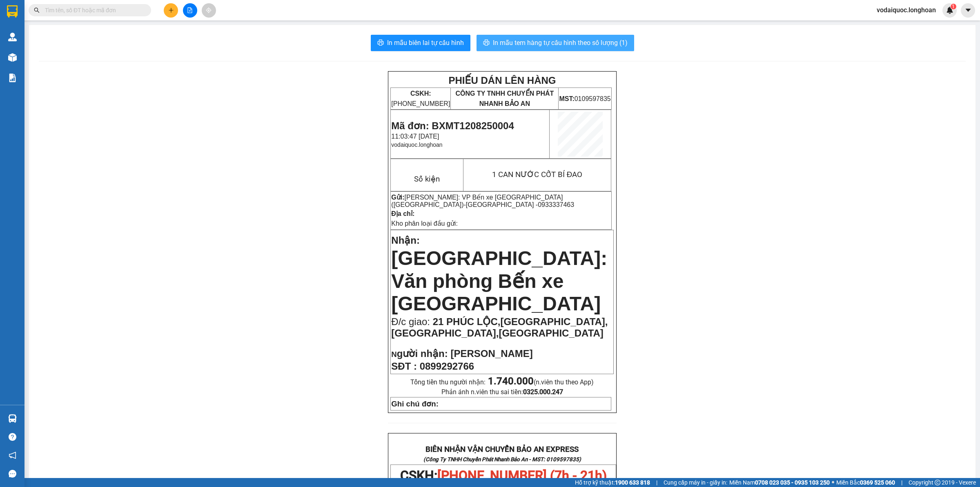
click at [553, 39] on span "In mẫu tem hàng tự cấu hình theo số lượng (1)" at bounding box center [560, 43] width 135 height 10
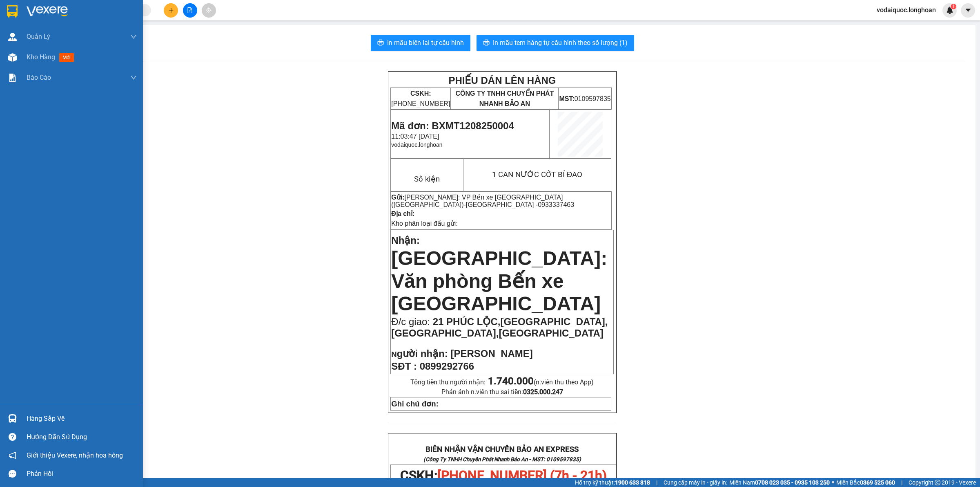
click at [43, 9] on img at bounding box center [47, 11] width 41 height 12
